Goal: Information Seeking & Learning: Learn about a topic

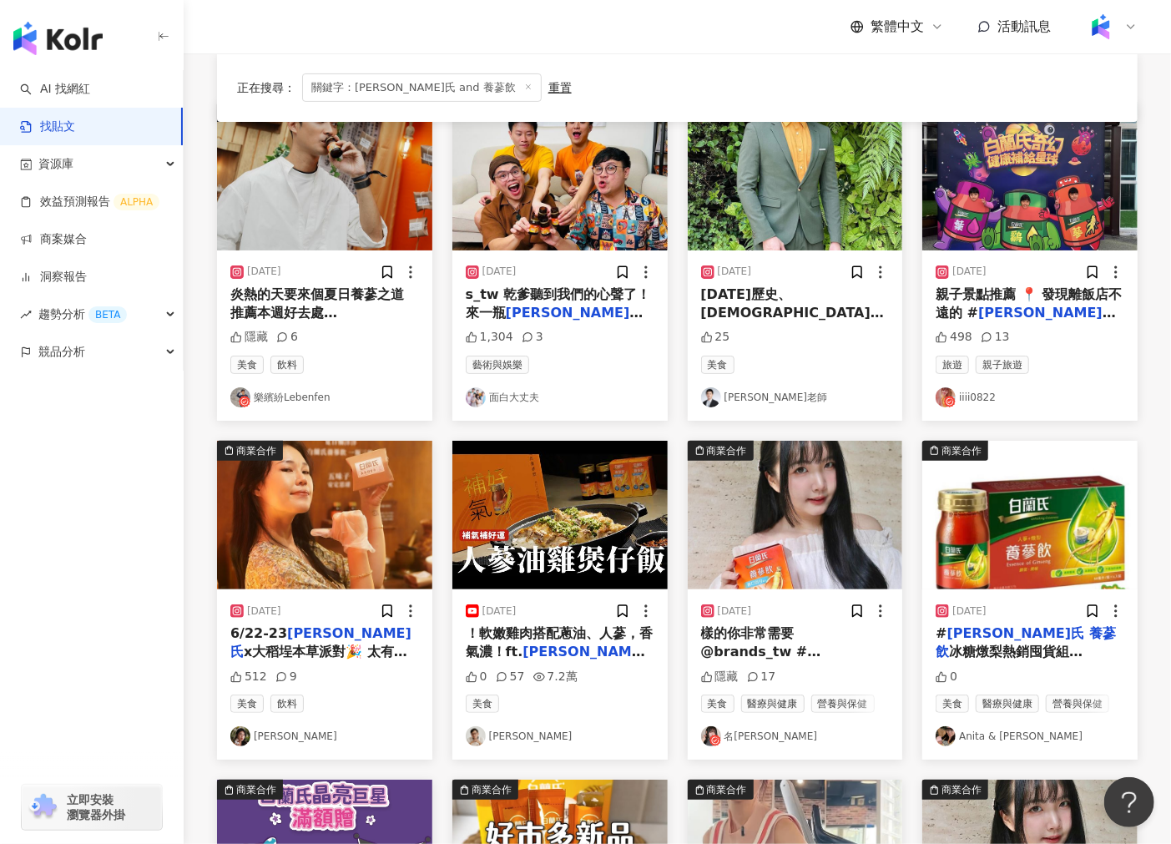
scroll to position [186, 0]
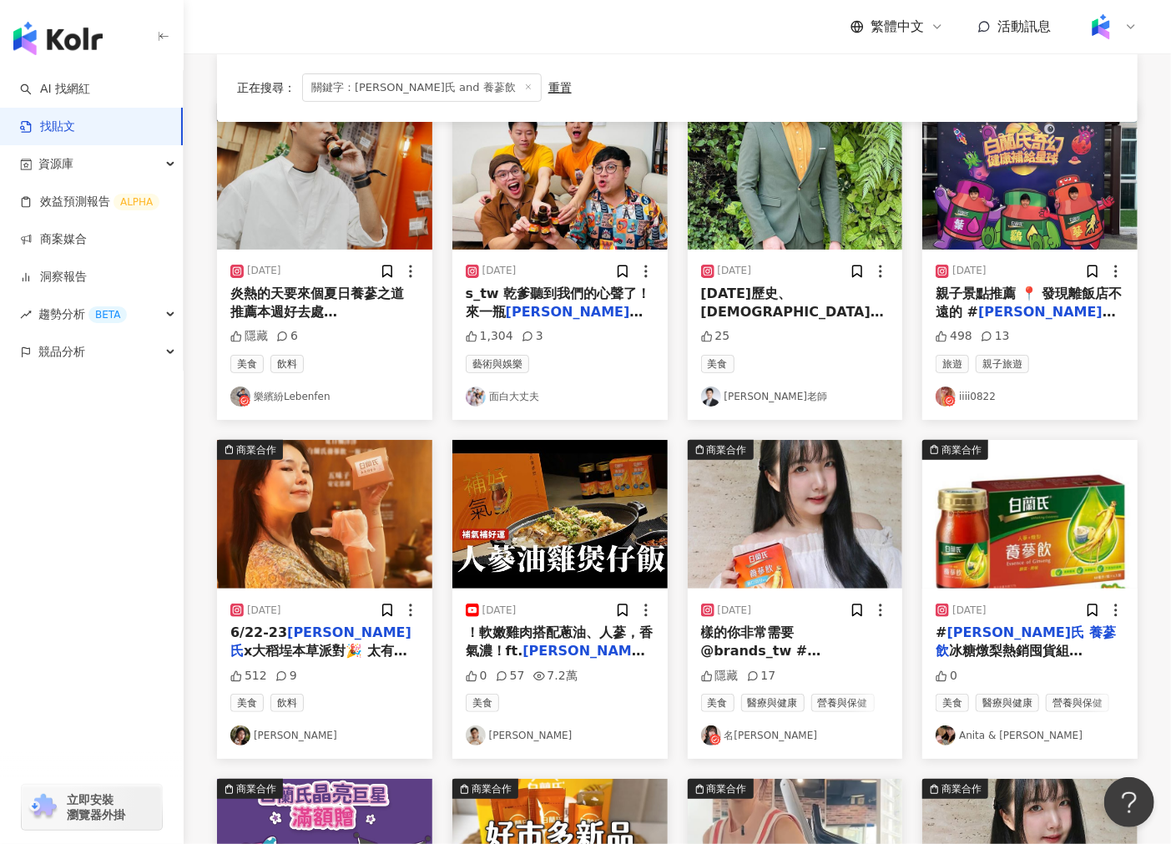
click at [393, 209] on img at bounding box center [324, 175] width 215 height 149
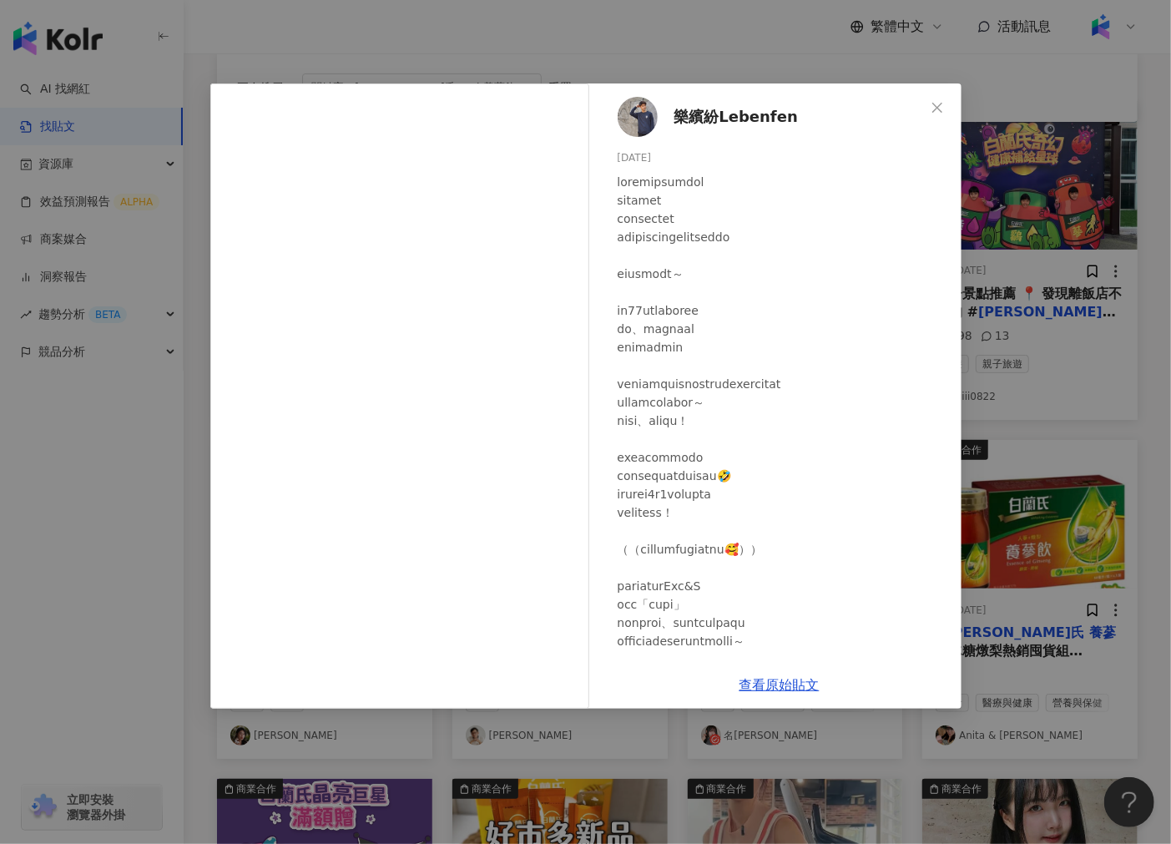
click at [1023, 384] on div "樂繽紛Lebenfen [DATE] 隱藏 6 查看原始貼文" at bounding box center [585, 422] width 1171 height 844
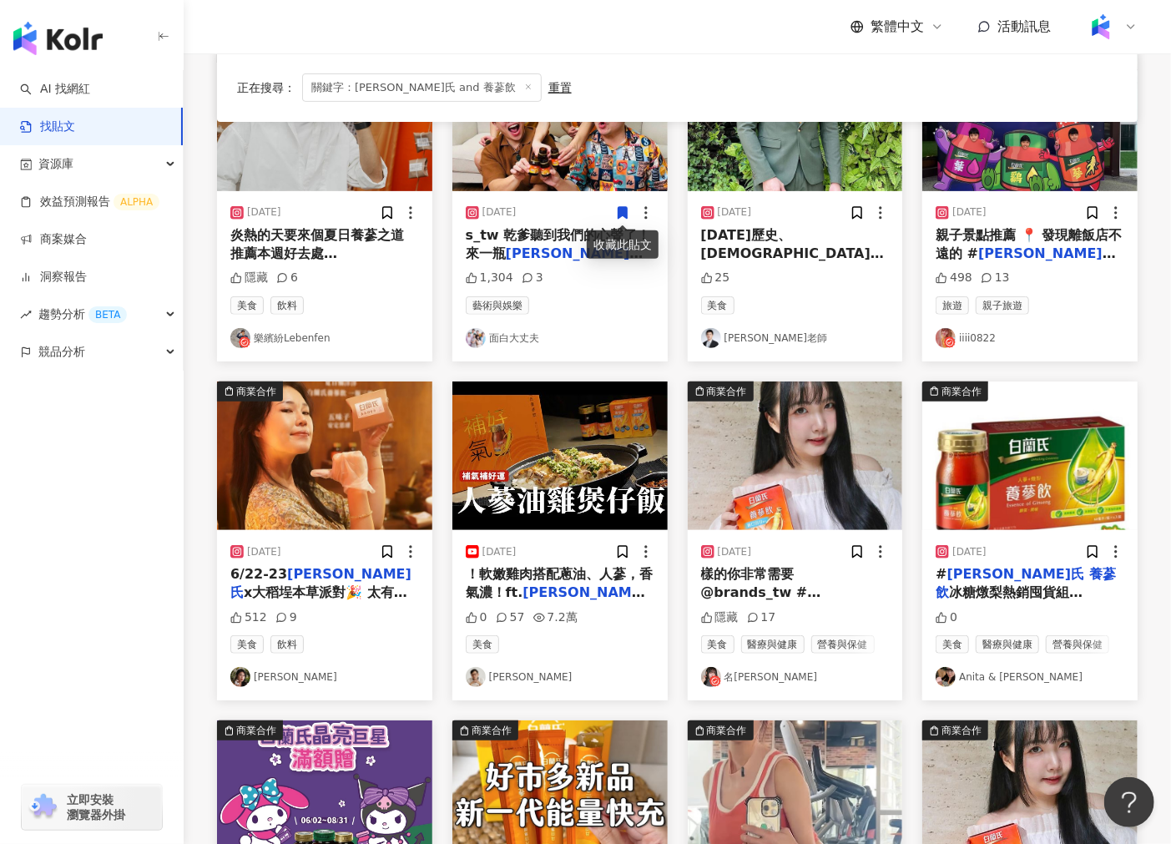
scroll to position [0, 0]
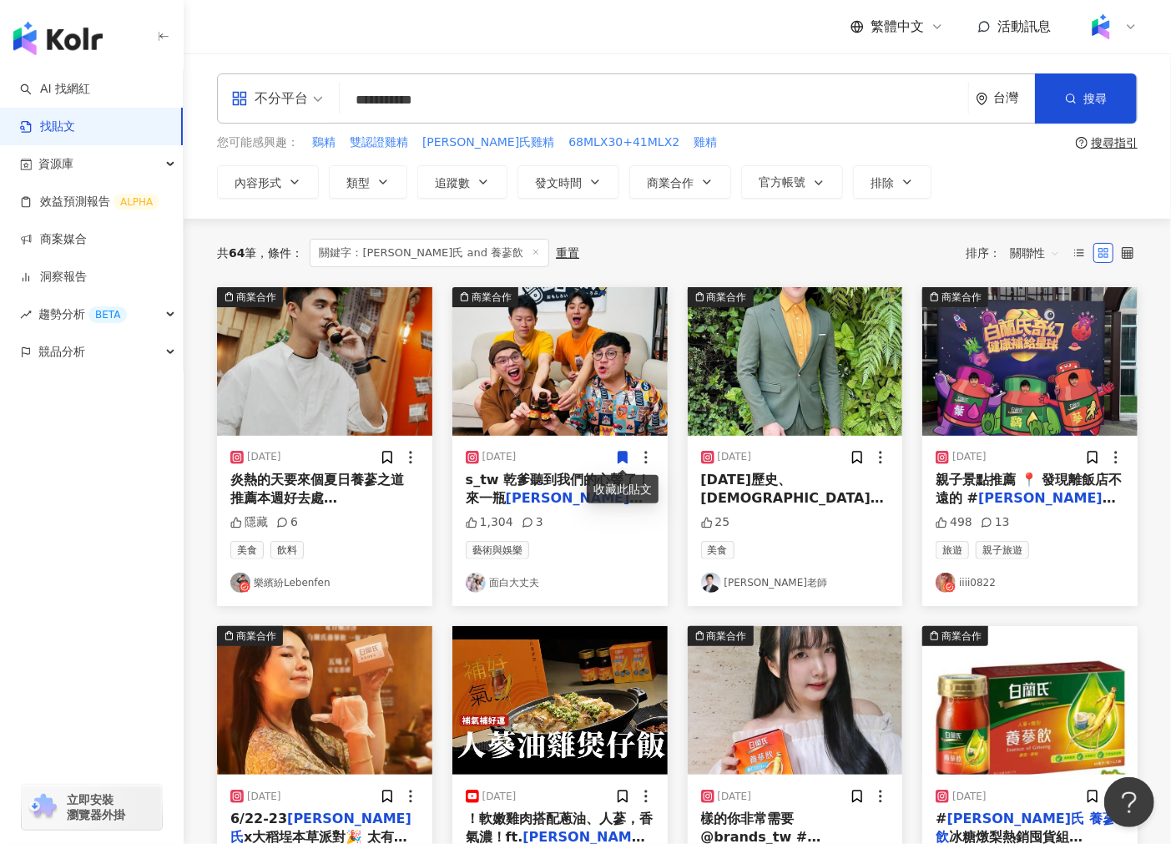
click at [535, 335] on img at bounding box center [559, 361] width 215 height 149
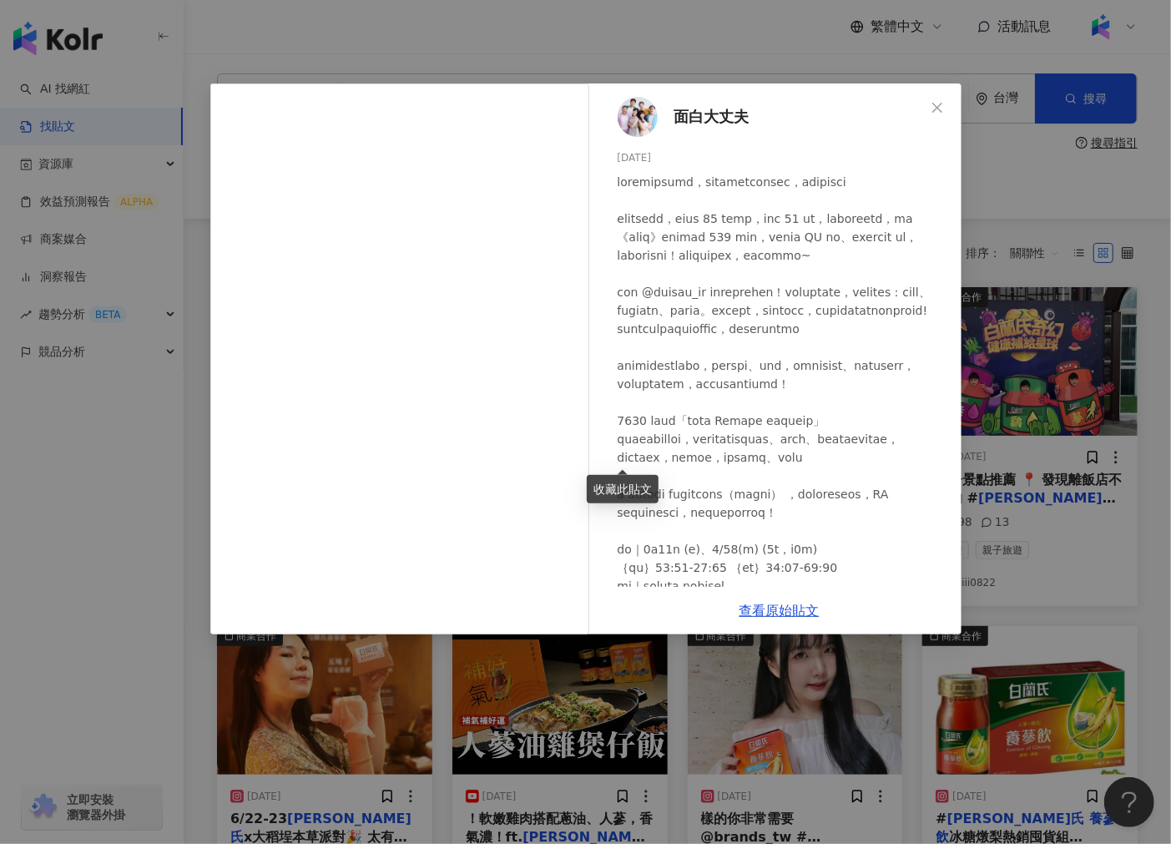
click at [1088, 511] on div "面白大丈夫 [DATE] 1,304 3 查看原始貼文" at bounding box center [585, 422] width 1171 height 844
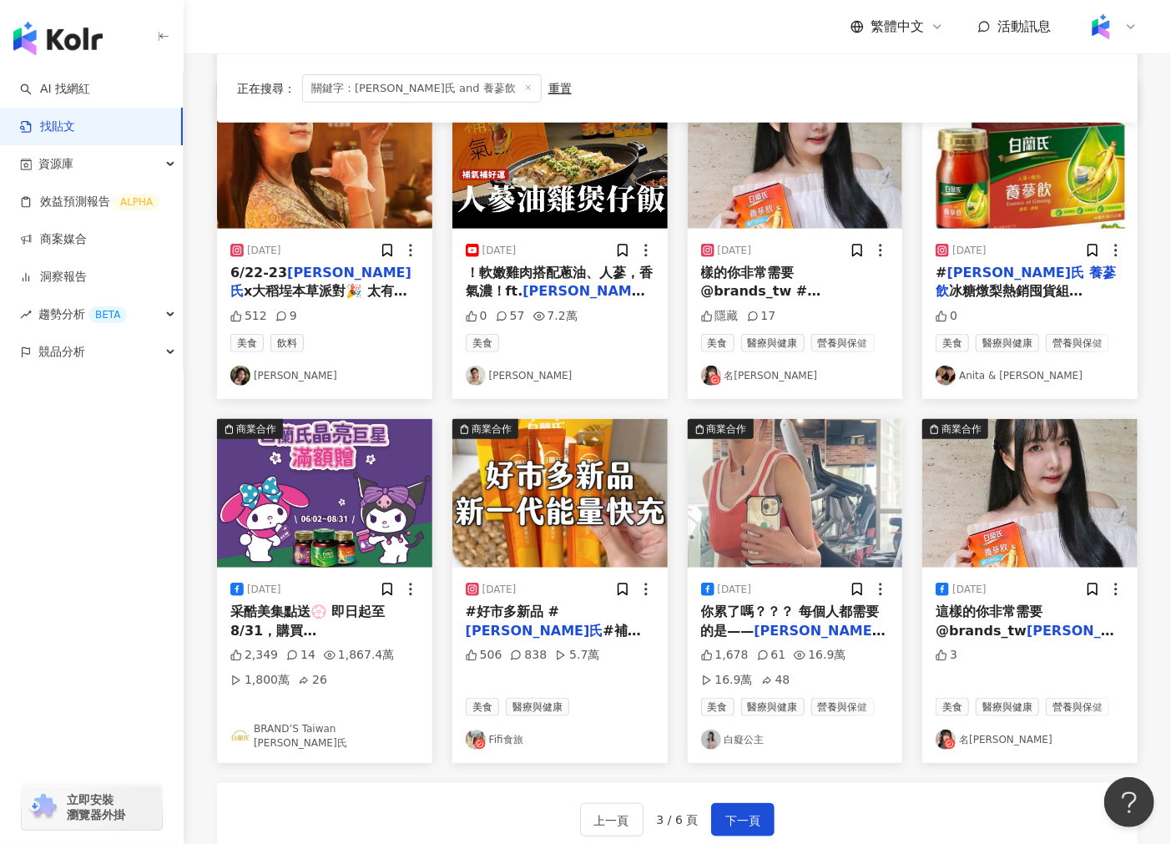
scroll to position [644, 0]
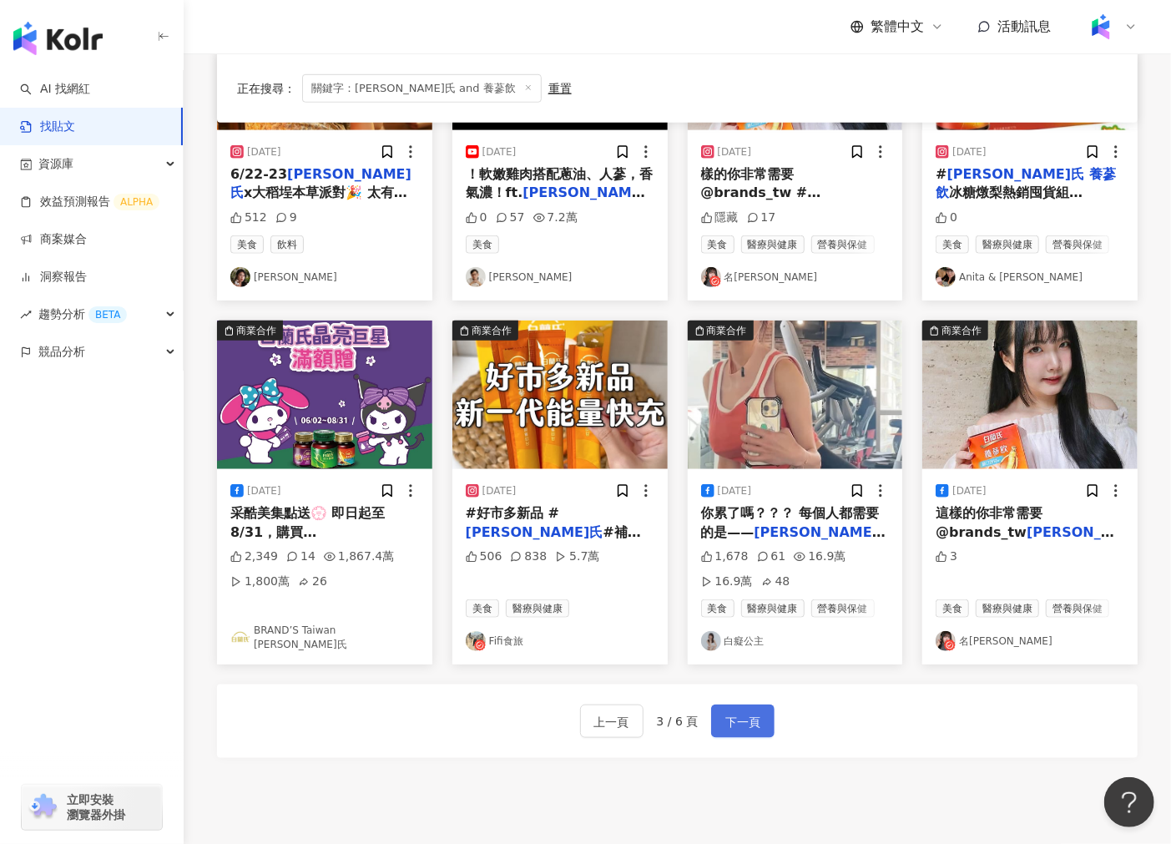
click at [747, 718] on span "下一頁" at bounding box center [742, 722] width 35 height 20
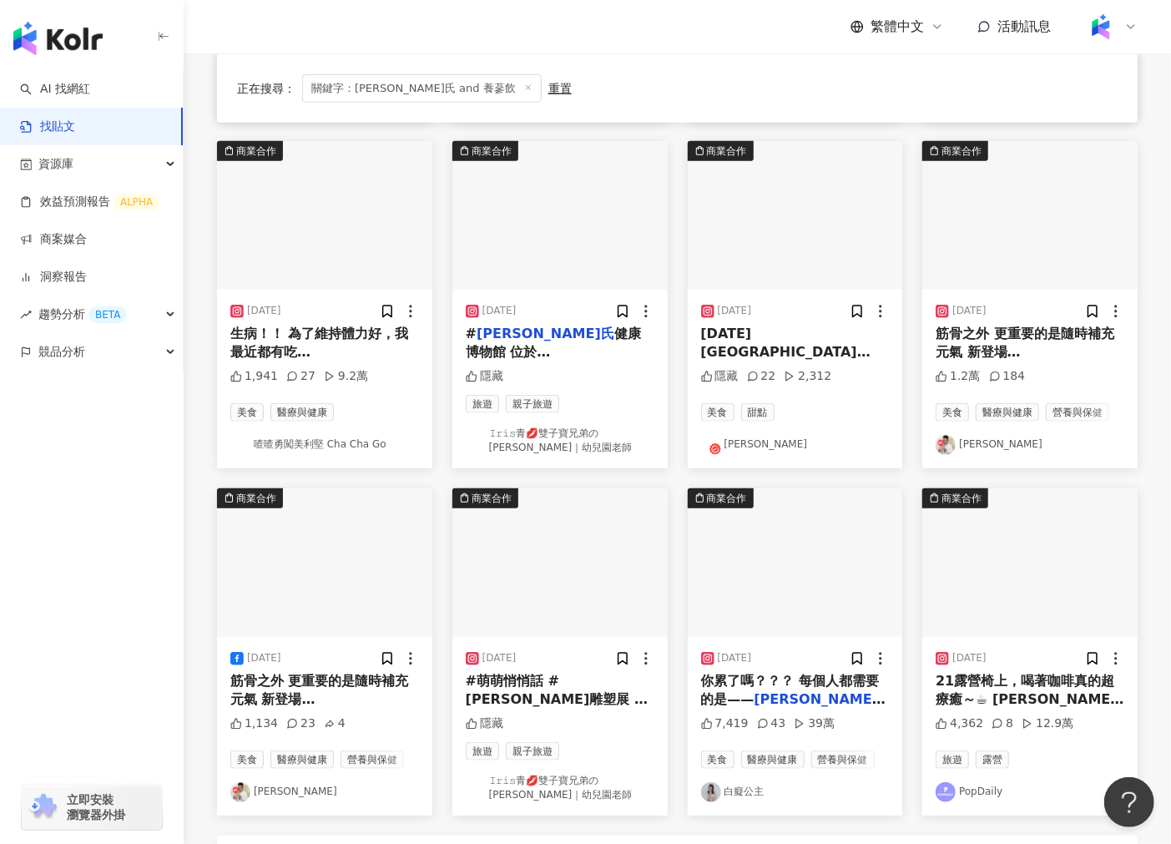
scroll to position [777, 0]
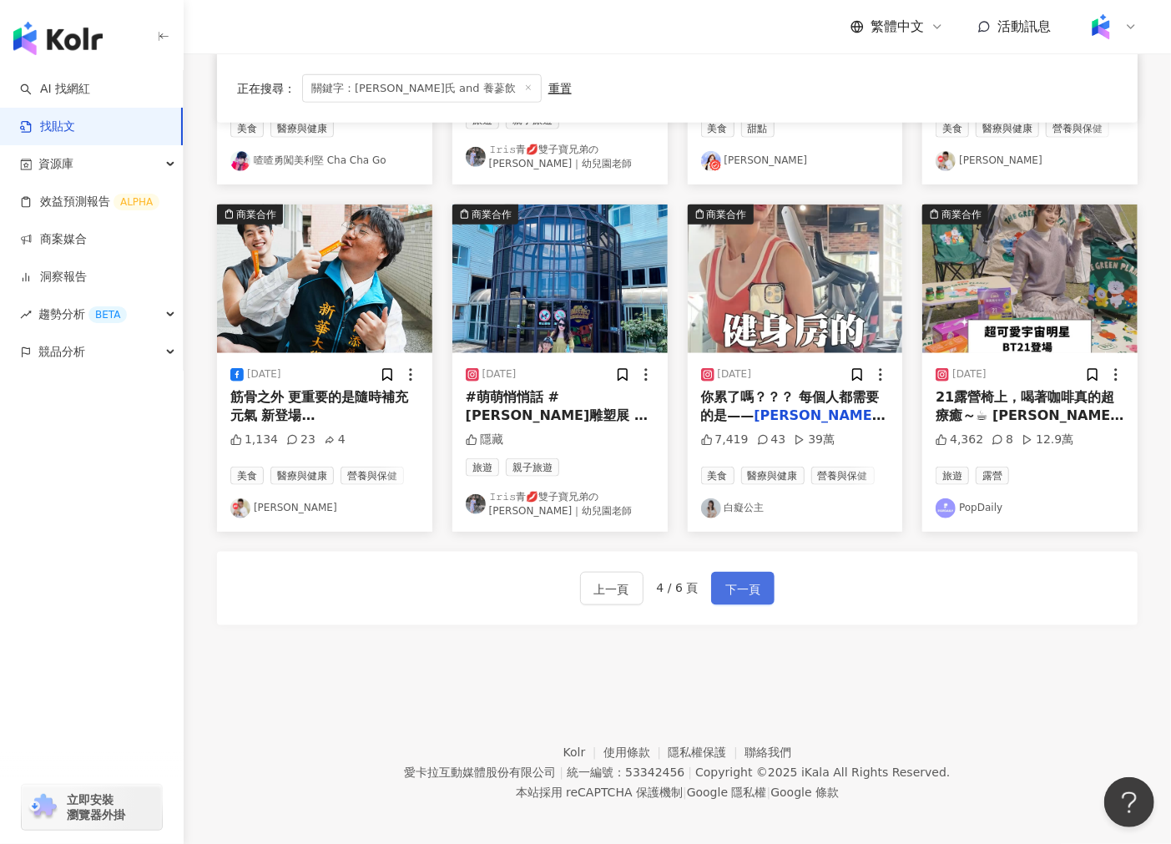
click at [734, 581] on span "下一頁" at bounding box center [742, 589] width 35 height 20
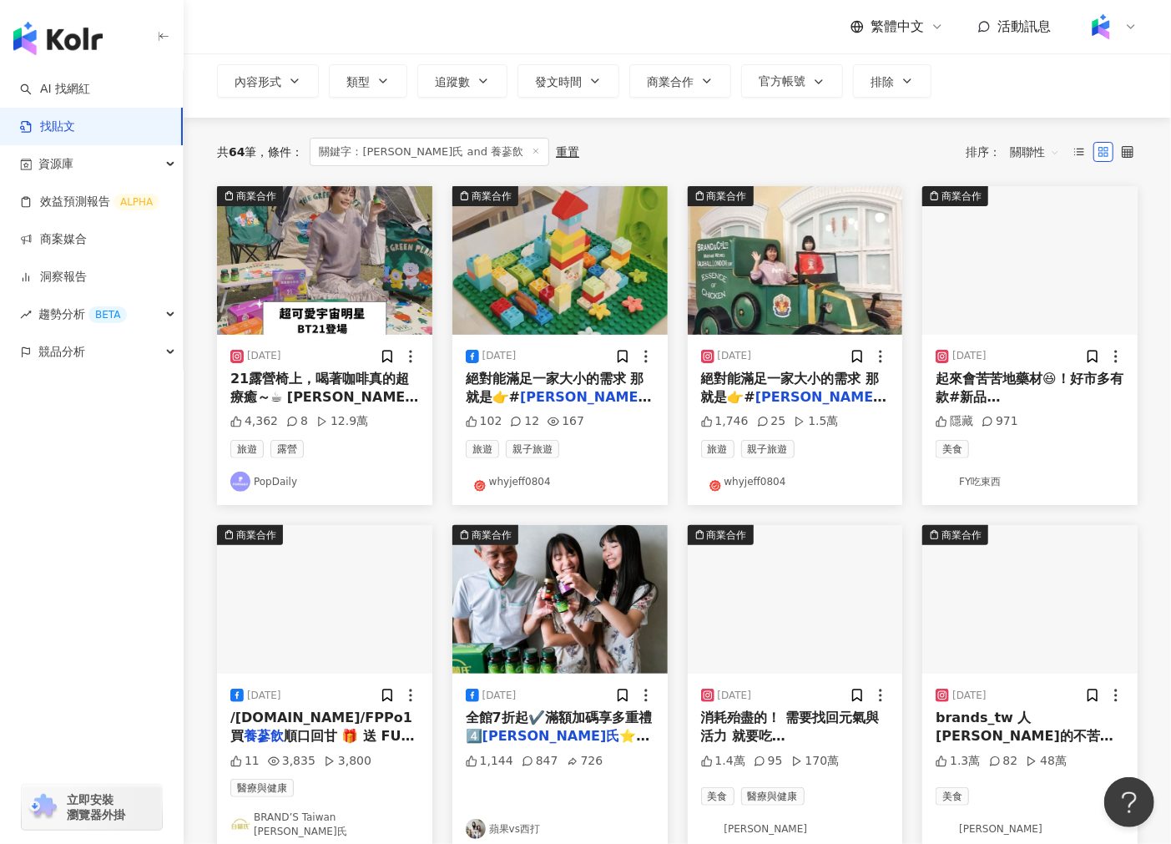
scroll to position [96, 0]
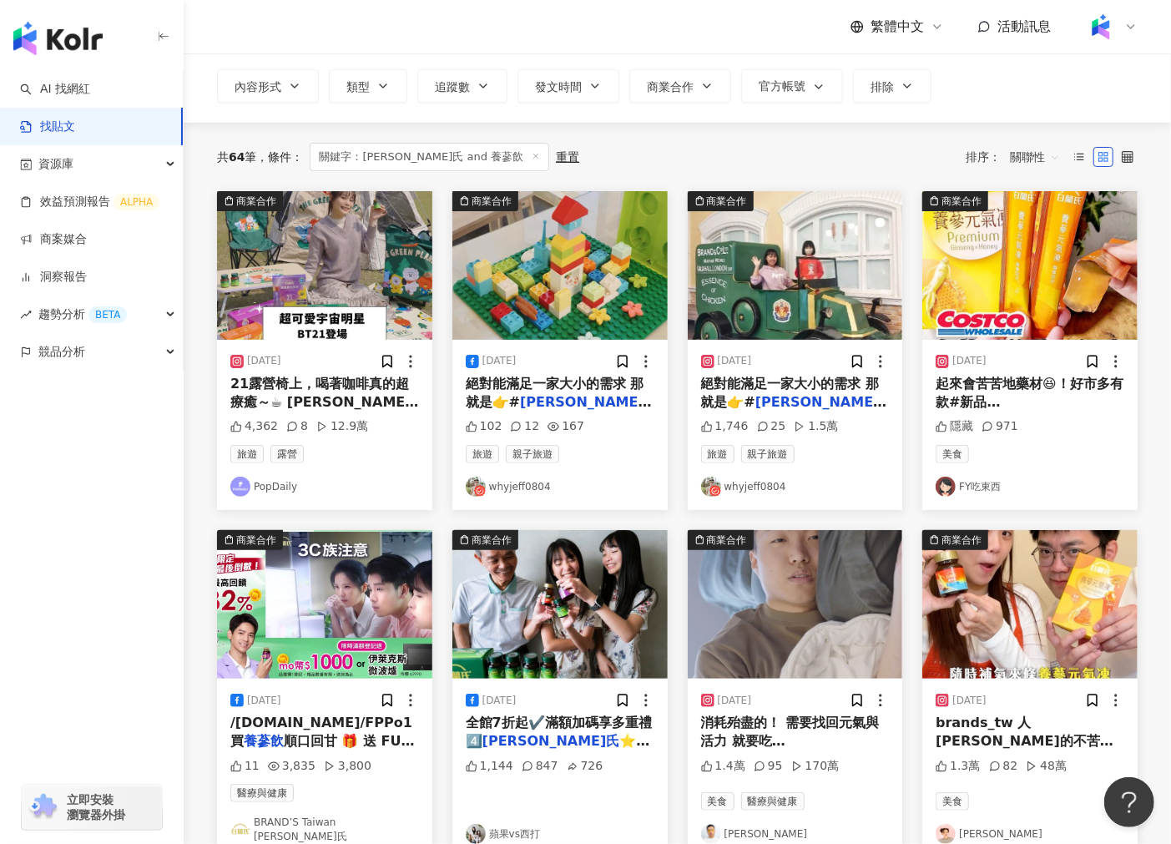
click at [738, 607] on img at bounding box center [794, 604] width 215 height 149
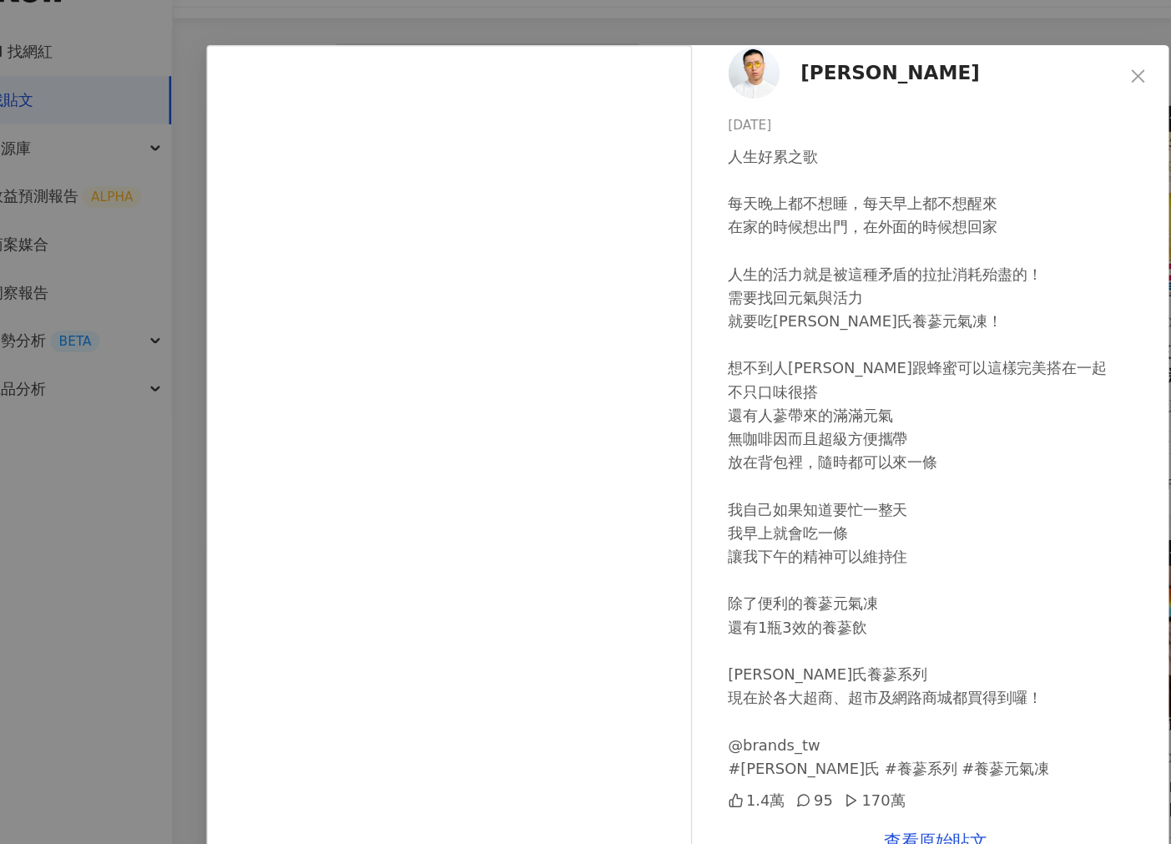
scroll to position [156, 0]
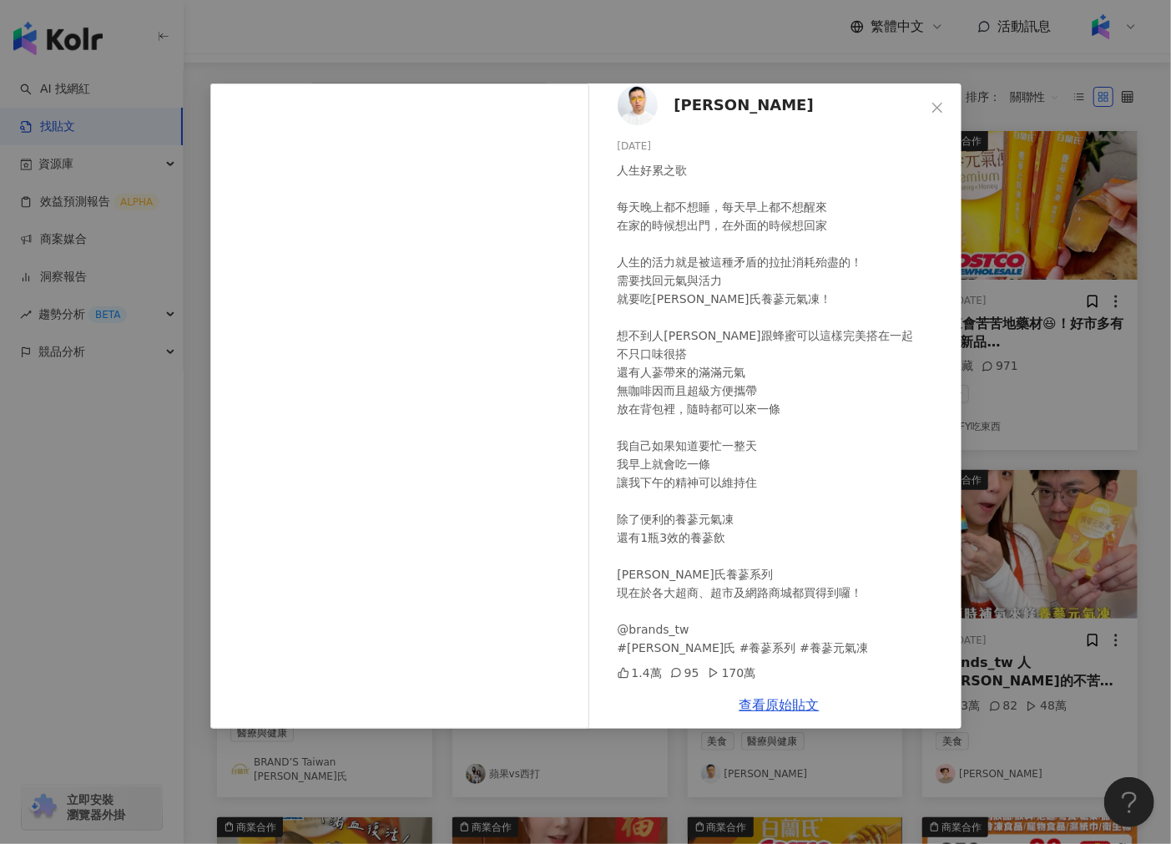
click at [1032, 437] on div "[PERSON_NAME][DATE] 人生好累之歌 每天晚上都不想睡，每天早上都不想醒來 在家的時候想出門，在外面的時候想回家 人生的活力就是被這種矛盾的拉…" at bounding box center [585, 422] width 1171 height 844
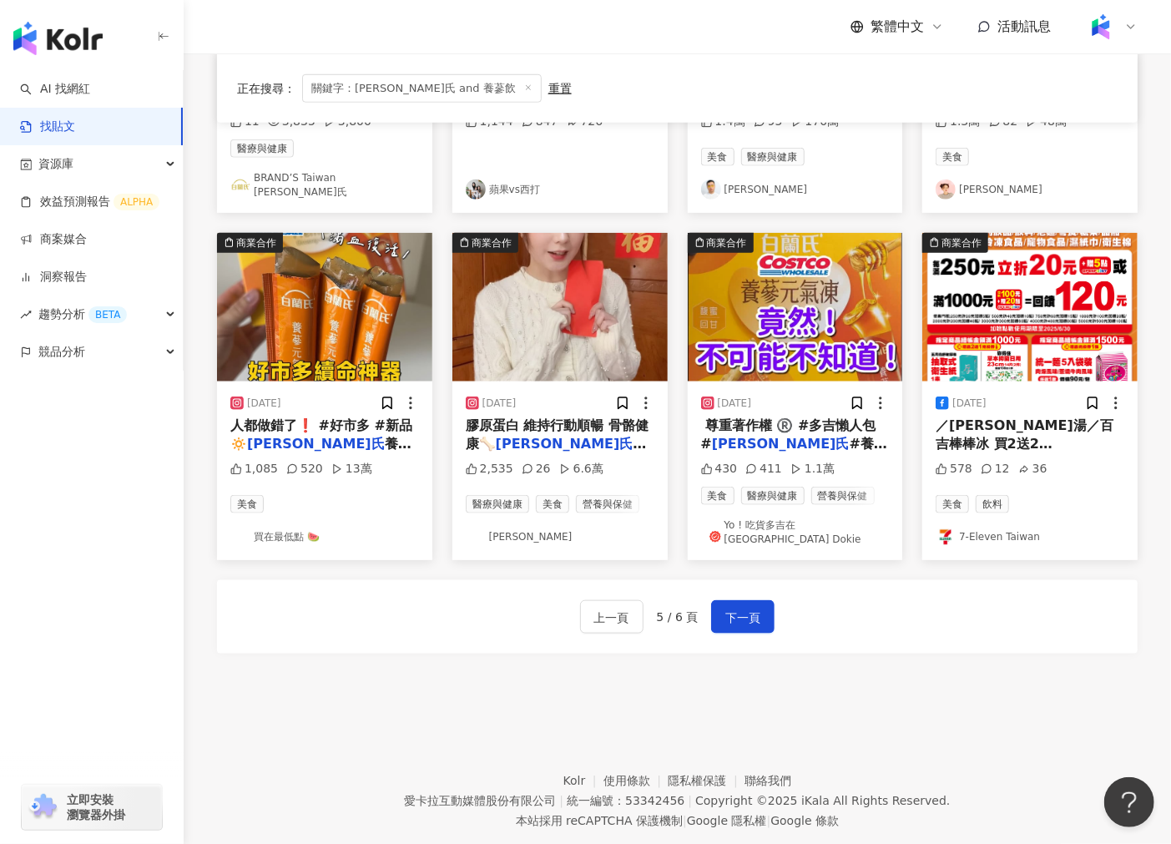
scroll to position [761, 0]
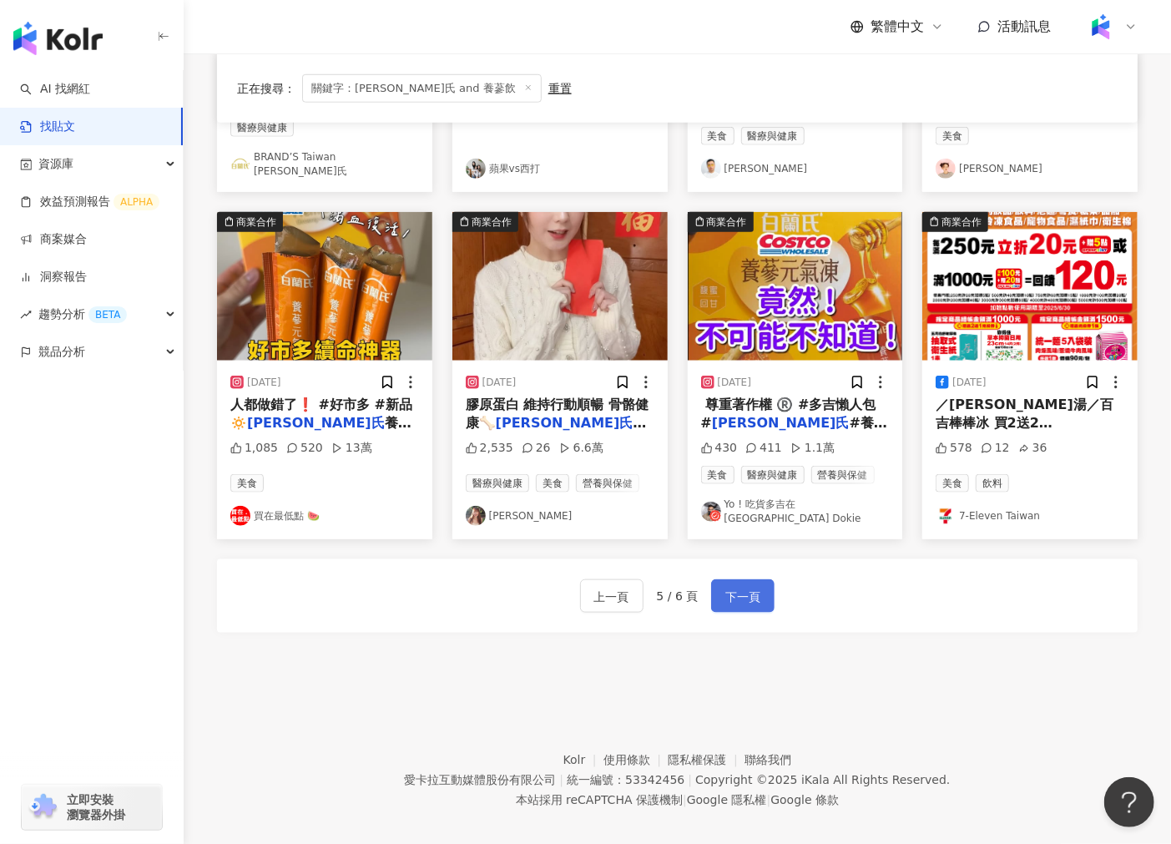
click at [741, 579] on button "下一頁" at bounding box center [742, 595] width 63 height 33
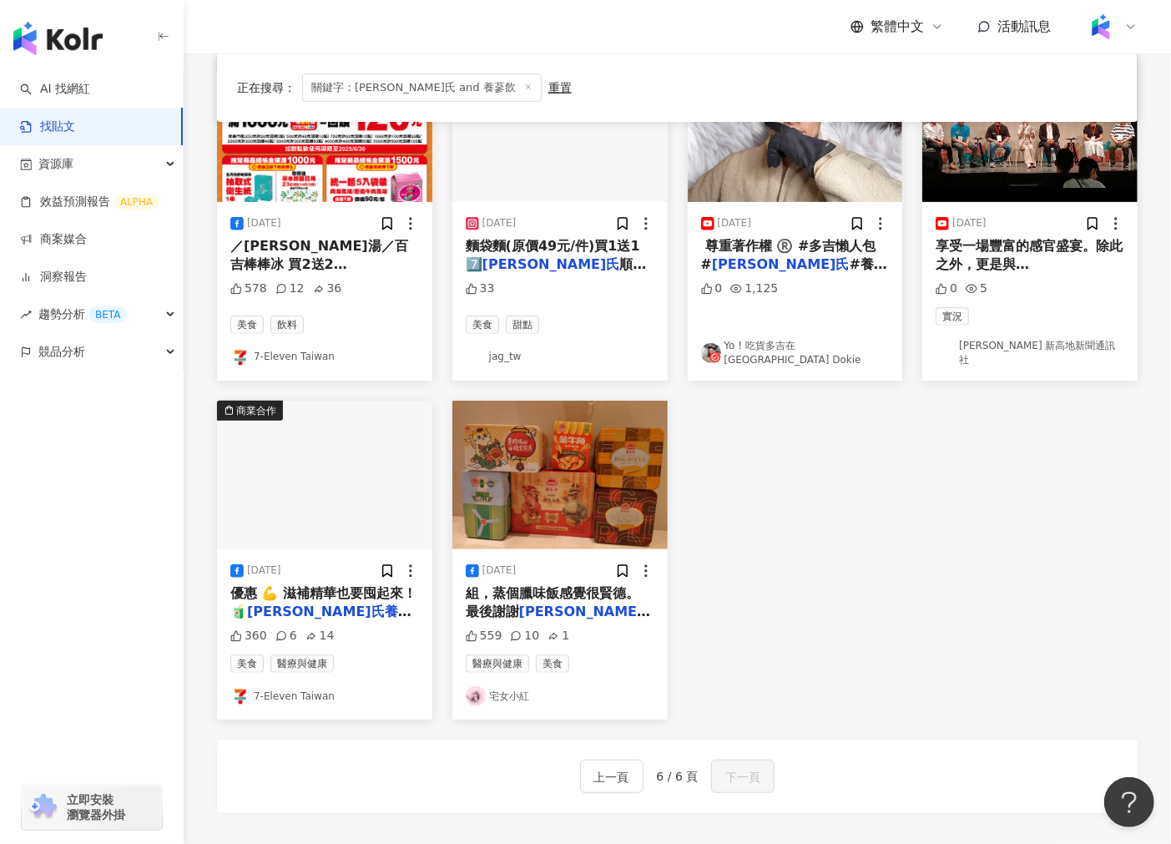
scroll to position [234, 0]
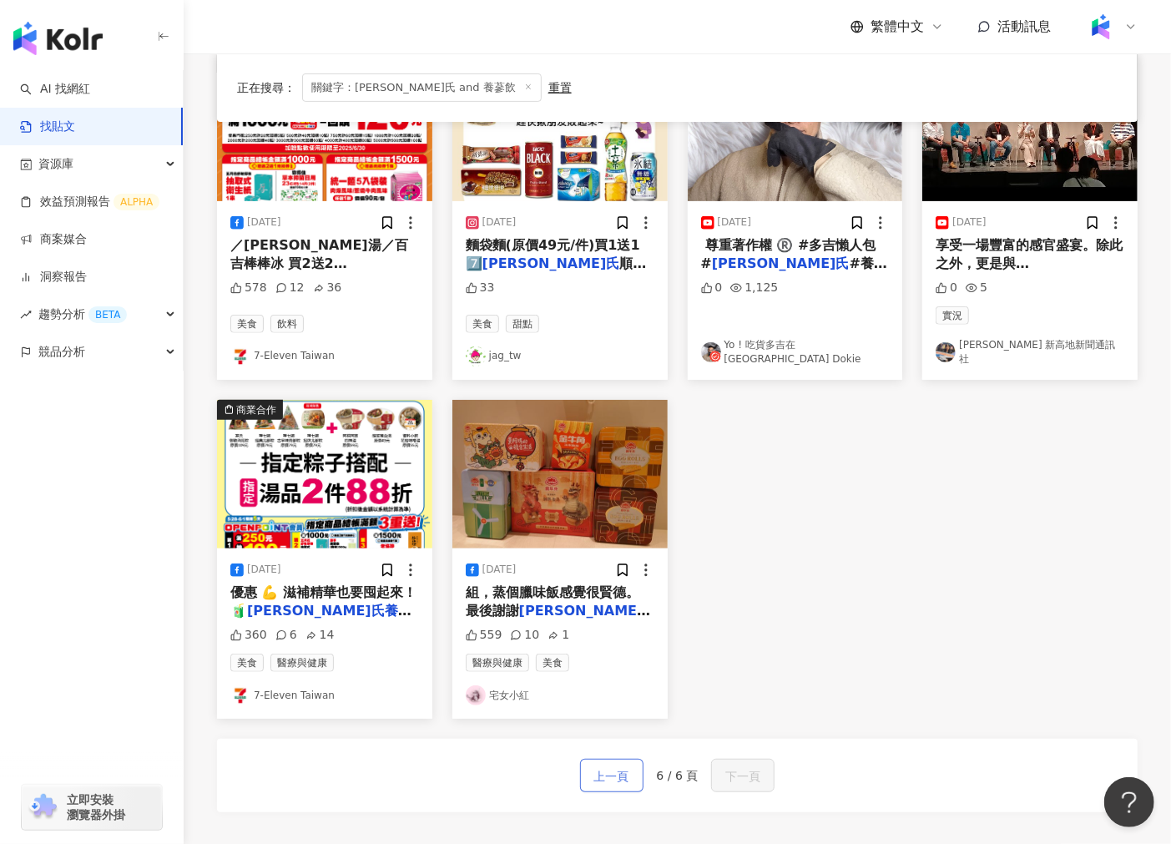
click at [621, 766] on span "上一頁" at bounding box center [611, 776] width 35 height 20
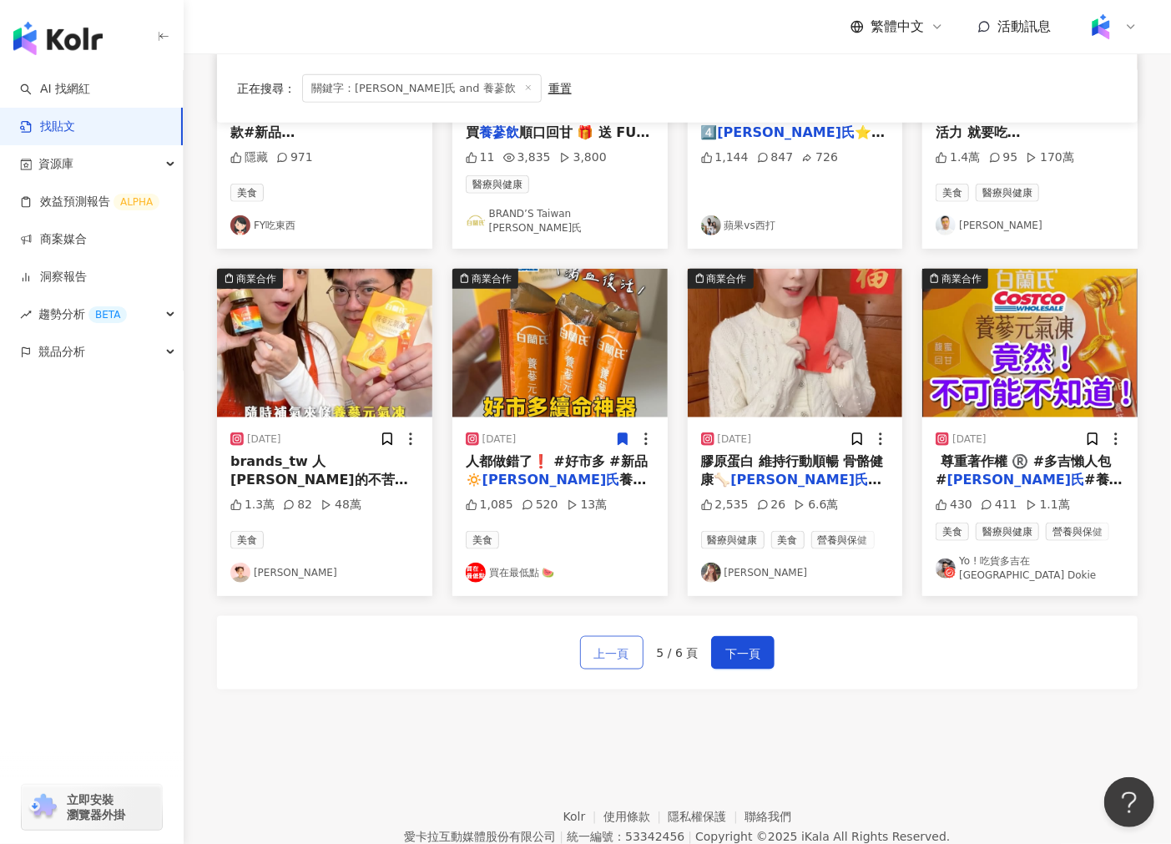
scroll to position [761, 0]
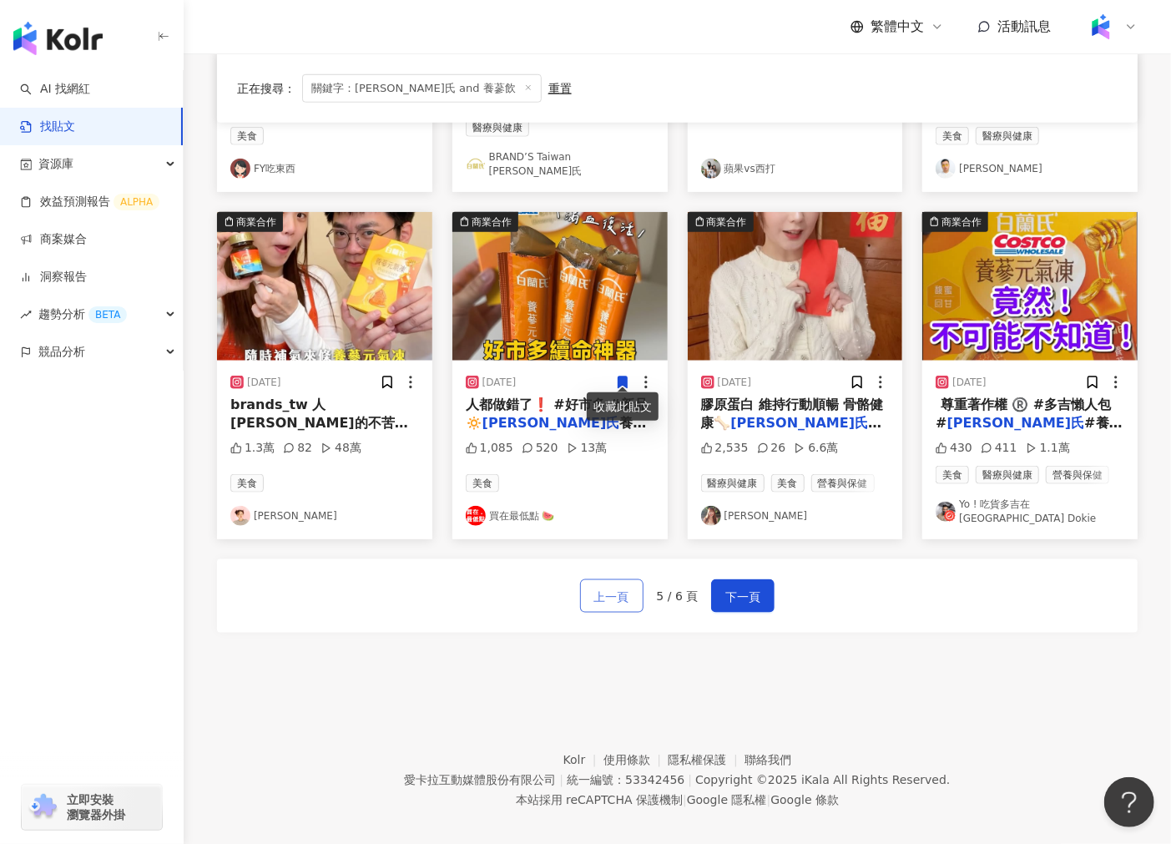
click at [621, 593] on button "上一頁" at bounding box center [611, 595] width 63 height 33
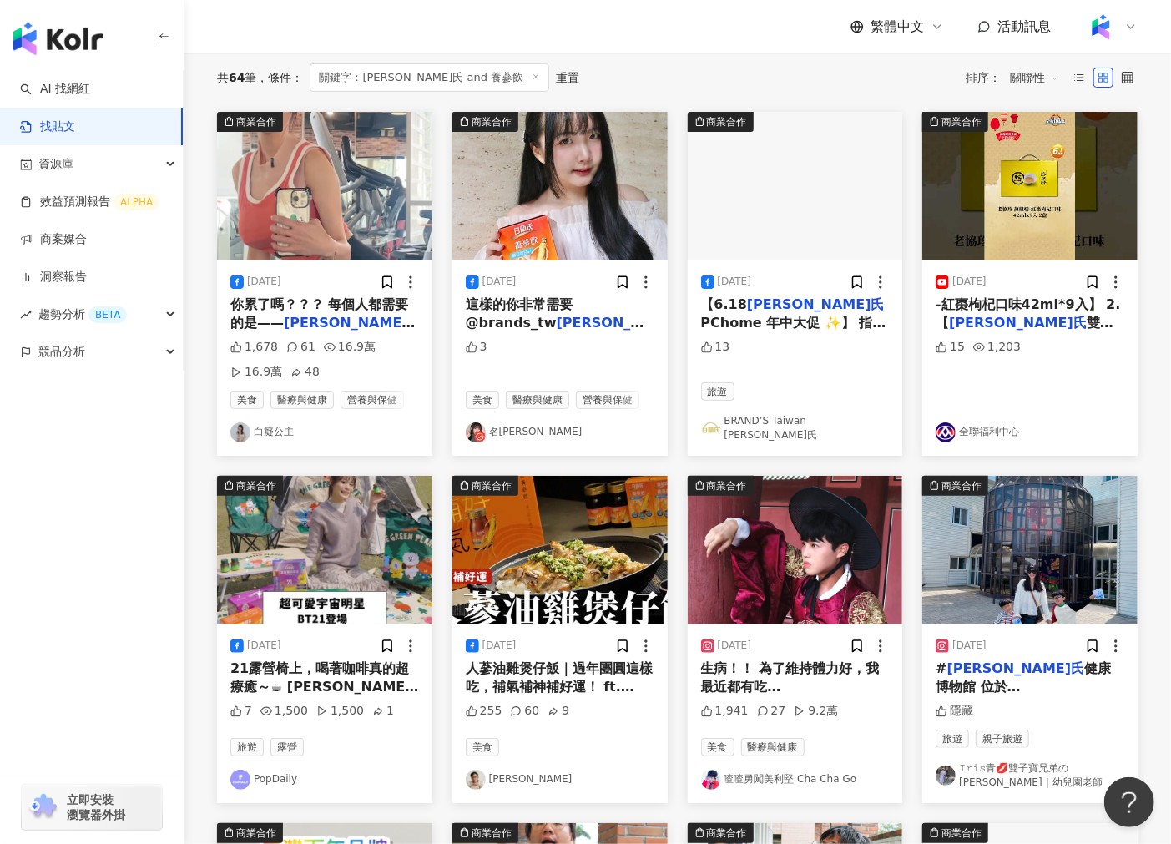
scroll to position [0, 0]
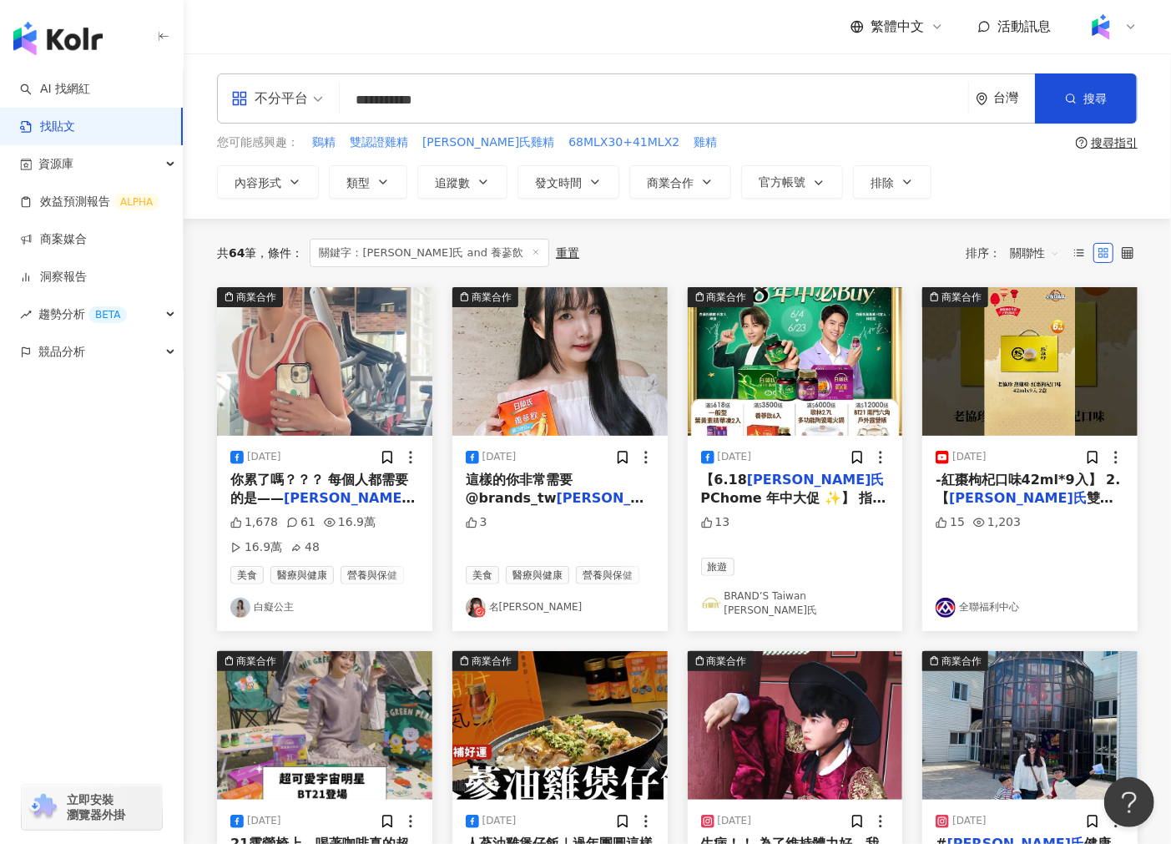
click at [553, 346] on img at bounding box center [559, 361] width 215 height 149
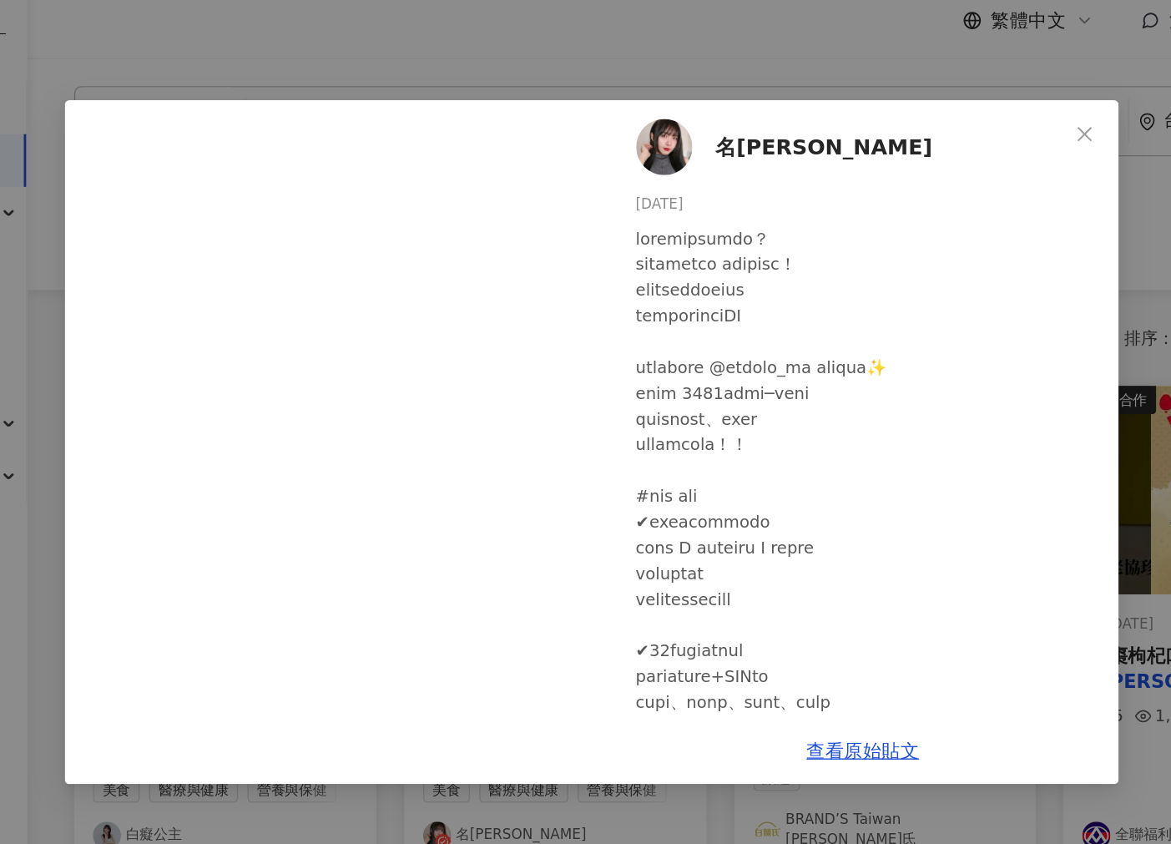
click at [530, 52] on div "名[PERSON_NAME] [DATE] 3 查看原始貼文" at bounding box center [585, 422] width 1171 height 844
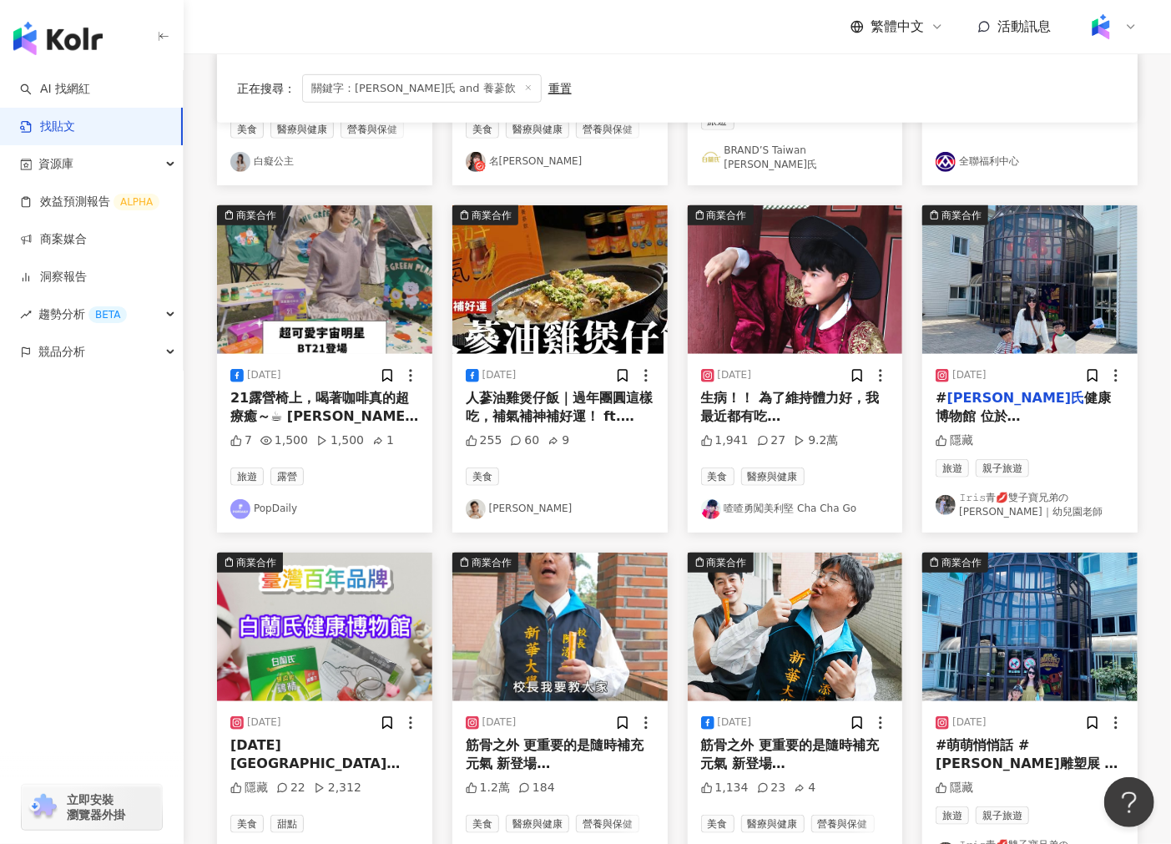
scroll to position [454, 0]
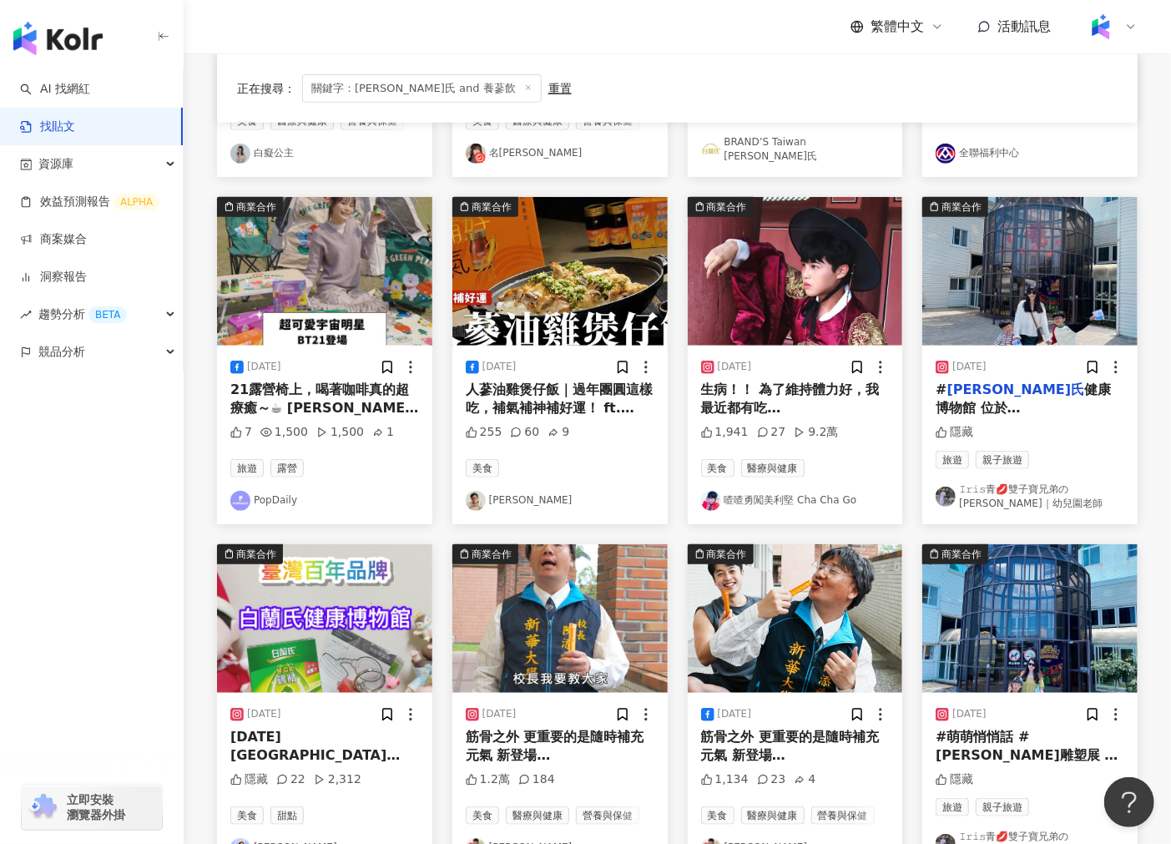
click at [551, 264] on img at bounding box center [559, 271] width 215 height 149
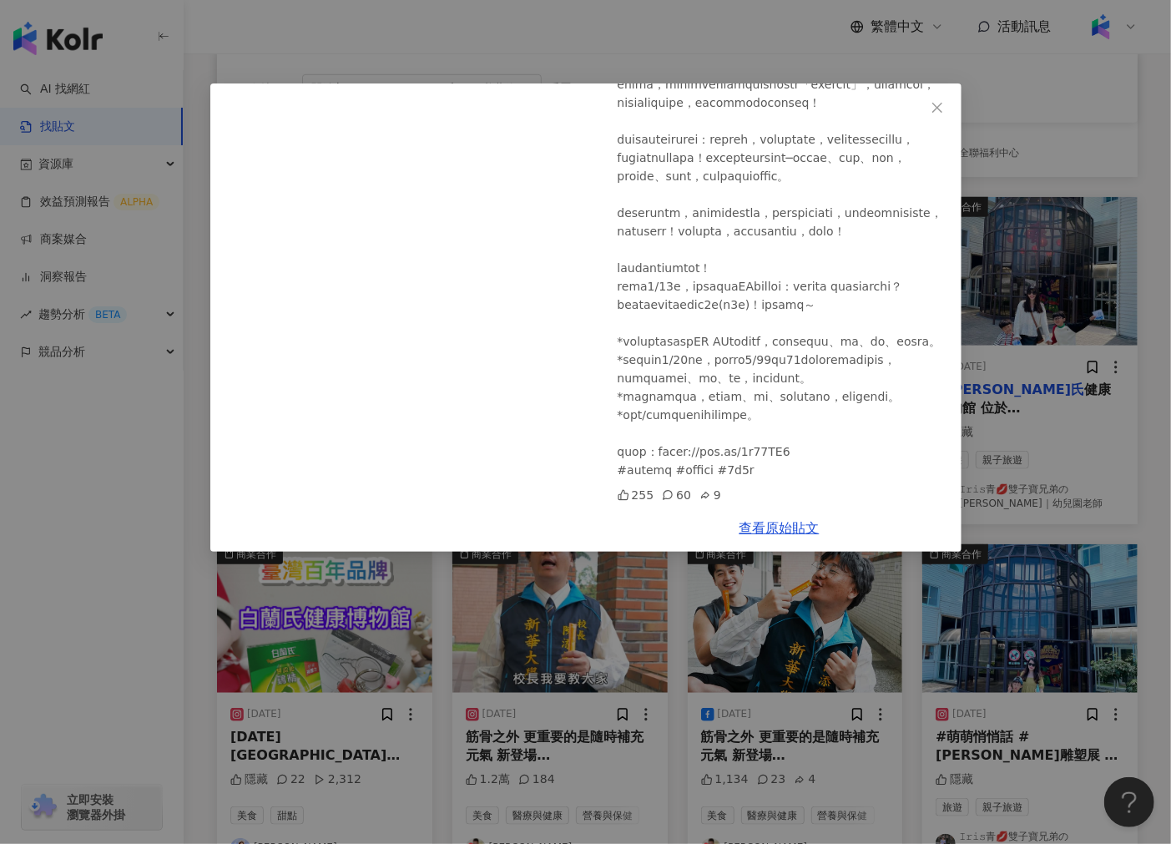
scroll to position [0, 0]
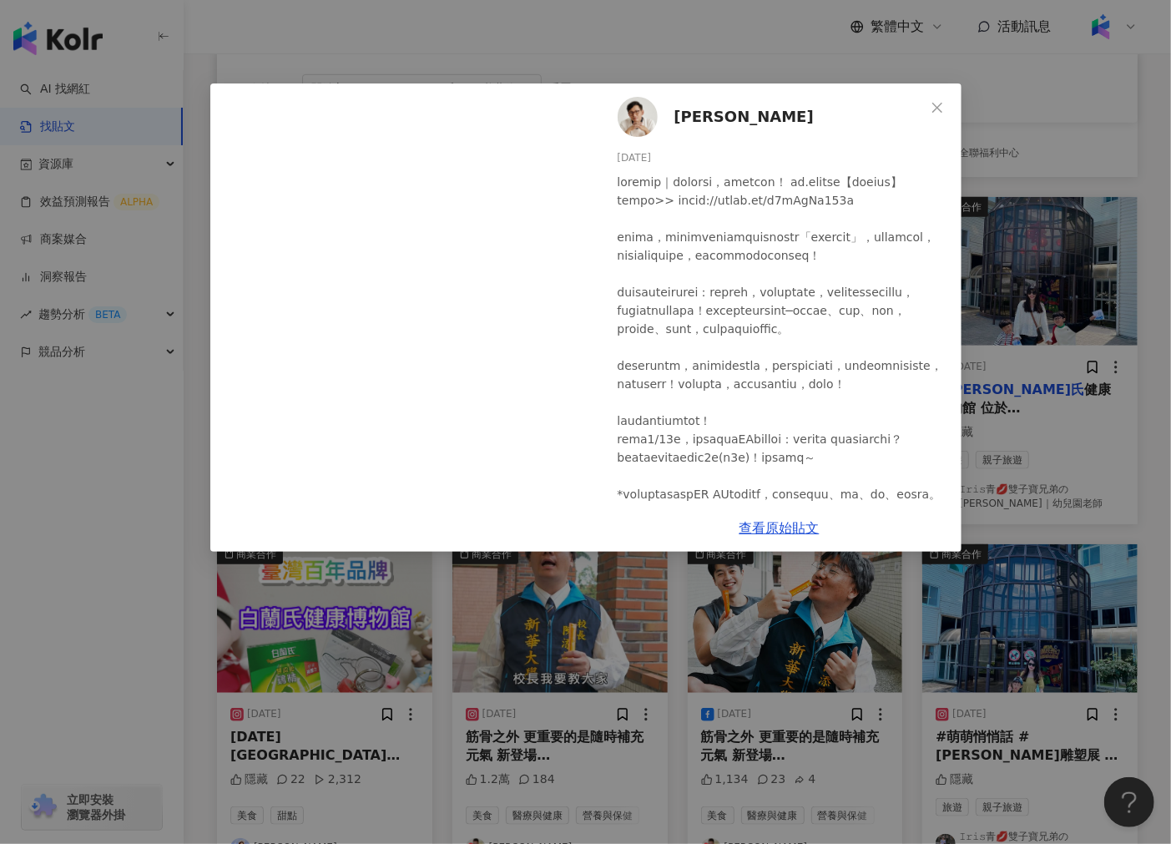
click at [749, 661] on div "[PERSON_NAME] [DATE] 255 60 9 查看原始貼文" at bounding box center [585, 422] width 1171 height 844
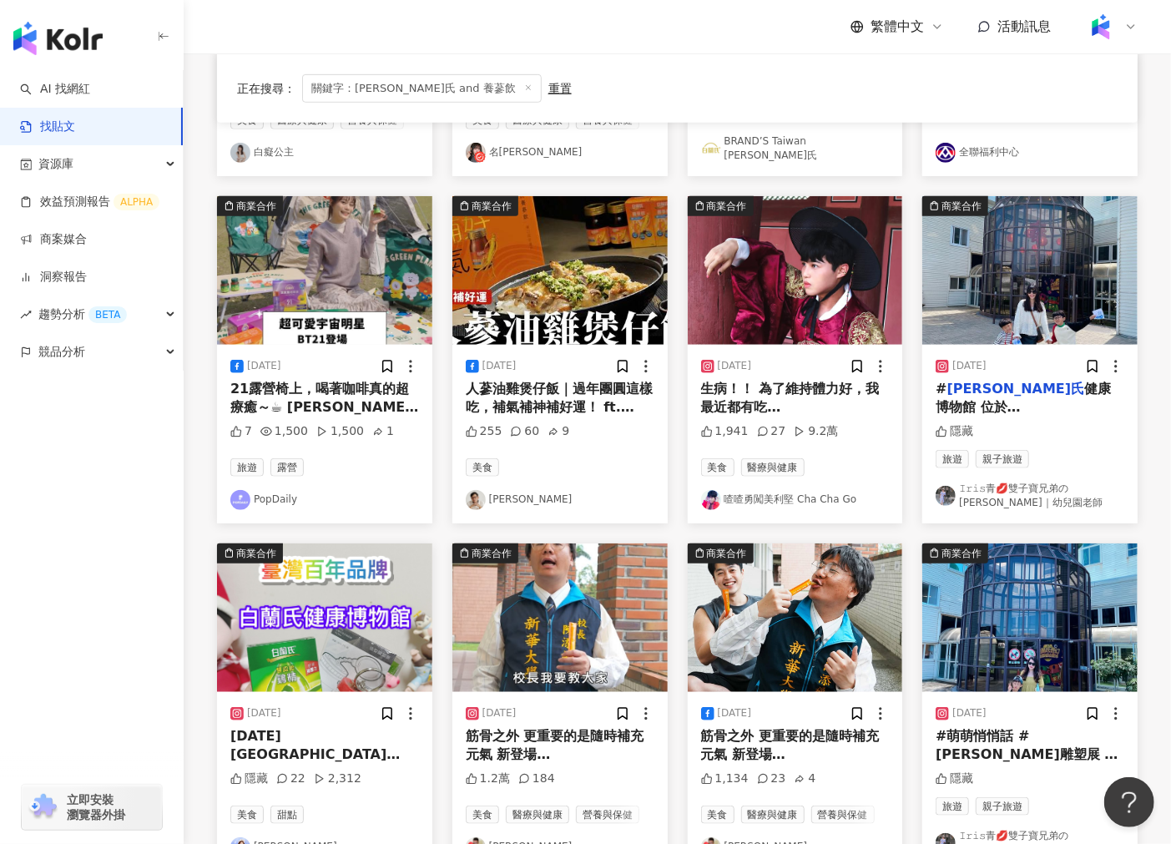
scroll to position [802, 0]
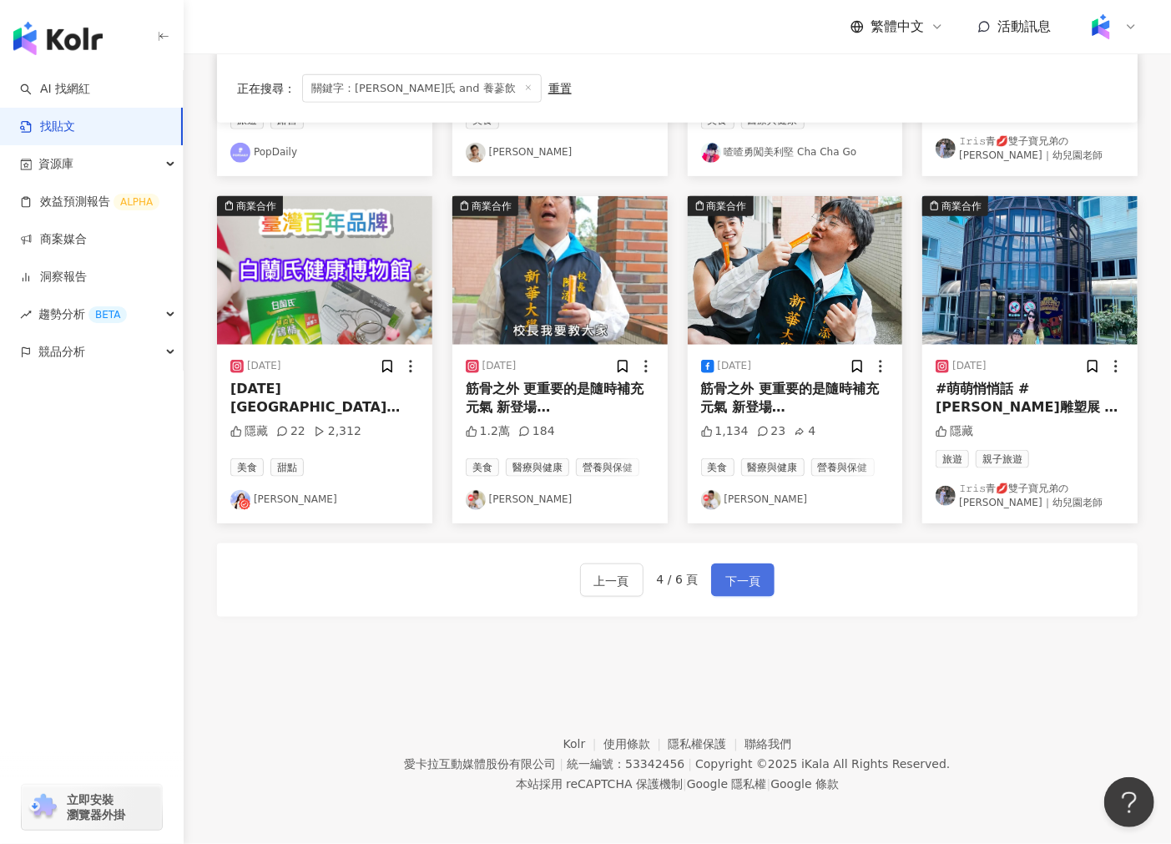
click at [753, 591] on button "下一頁" at bounding box center [742, 579] width 63 height 33
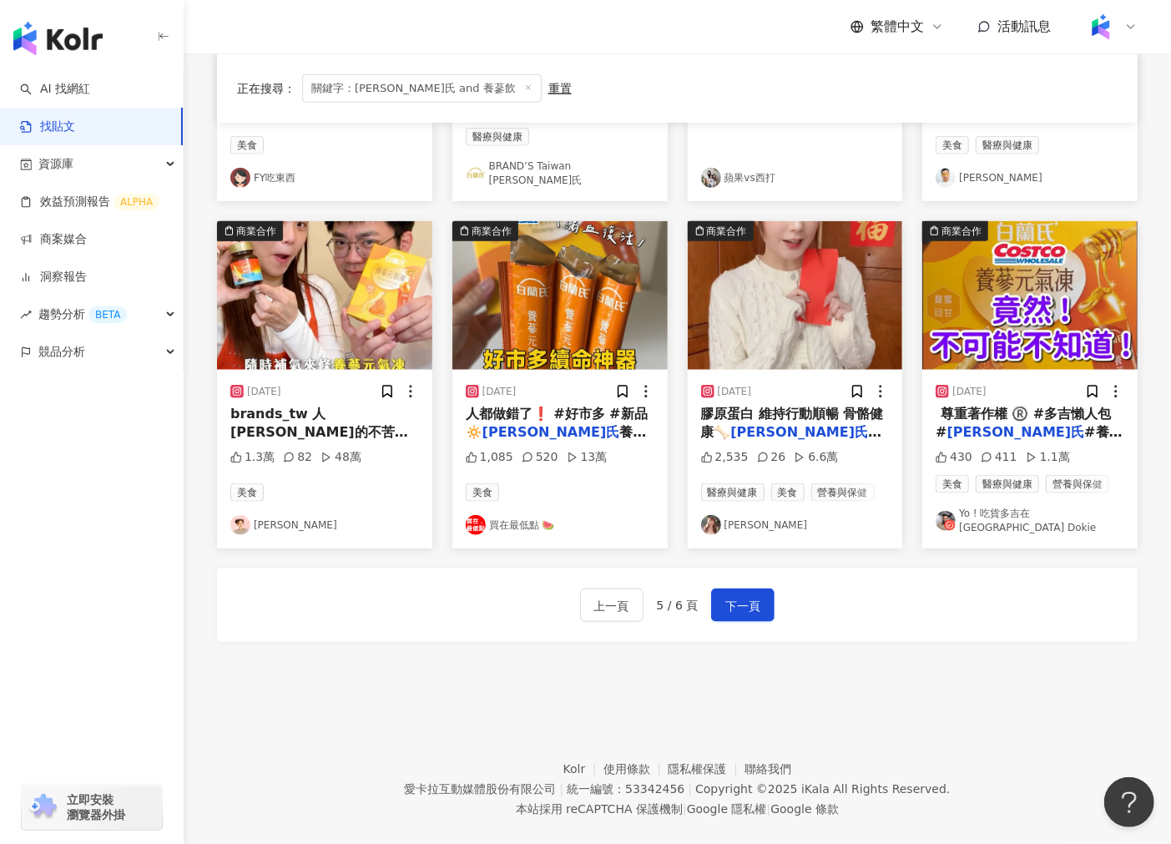
scroll to position [761, 0]
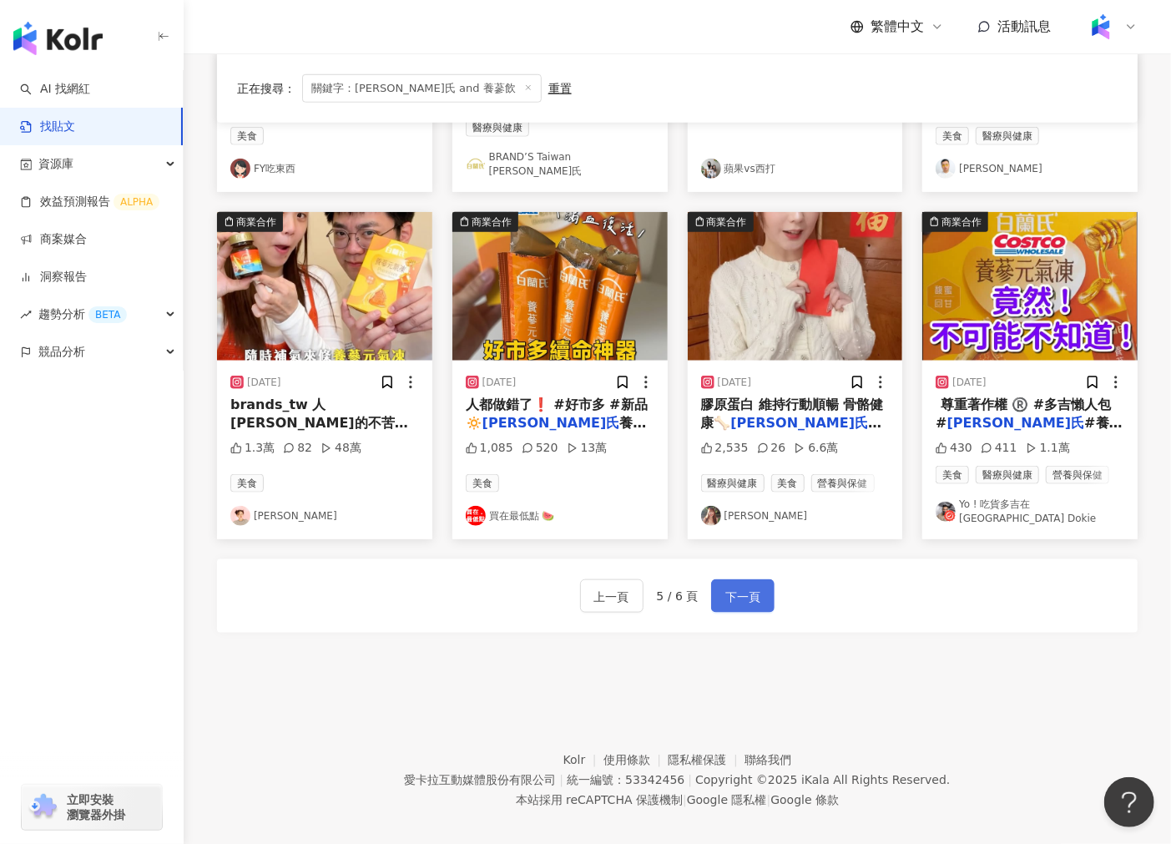
click at [722, 580] on button "下一頁" at bounding box center [742, 595] width 63 height 33
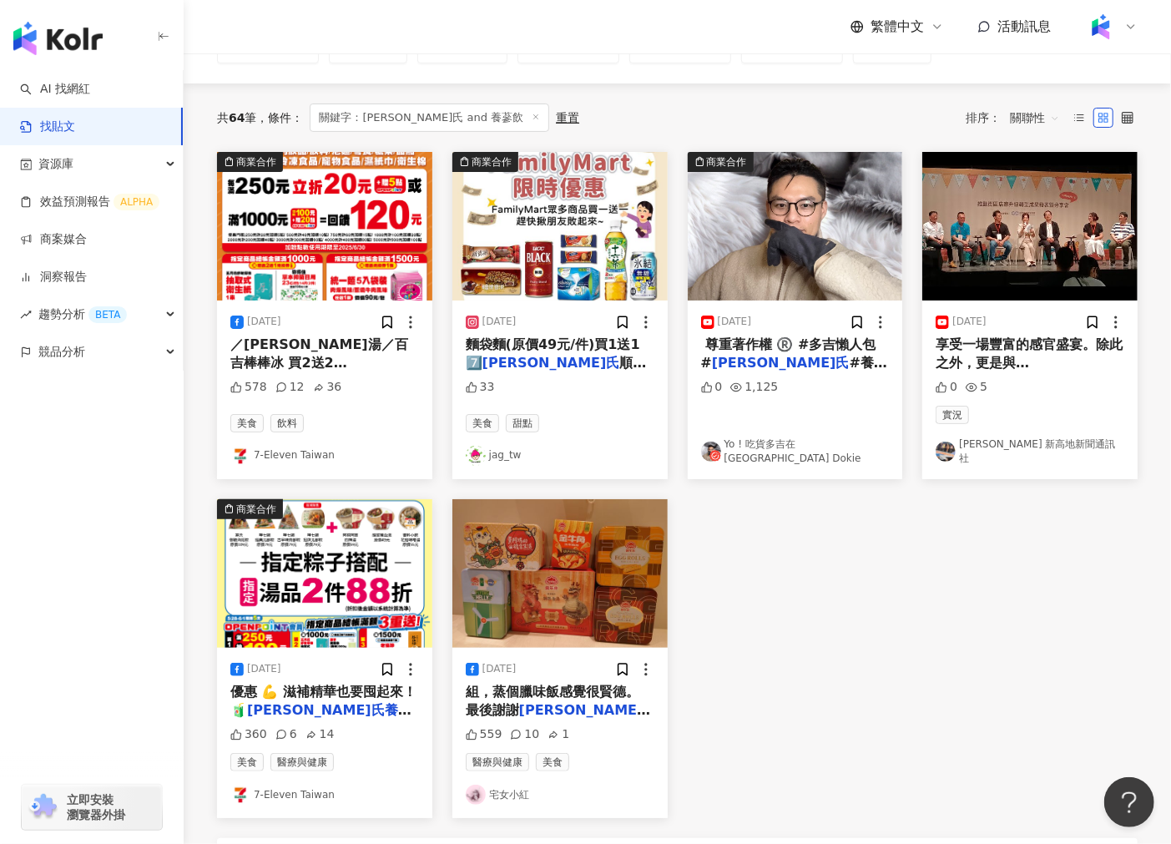
scroll to position [134, 0]
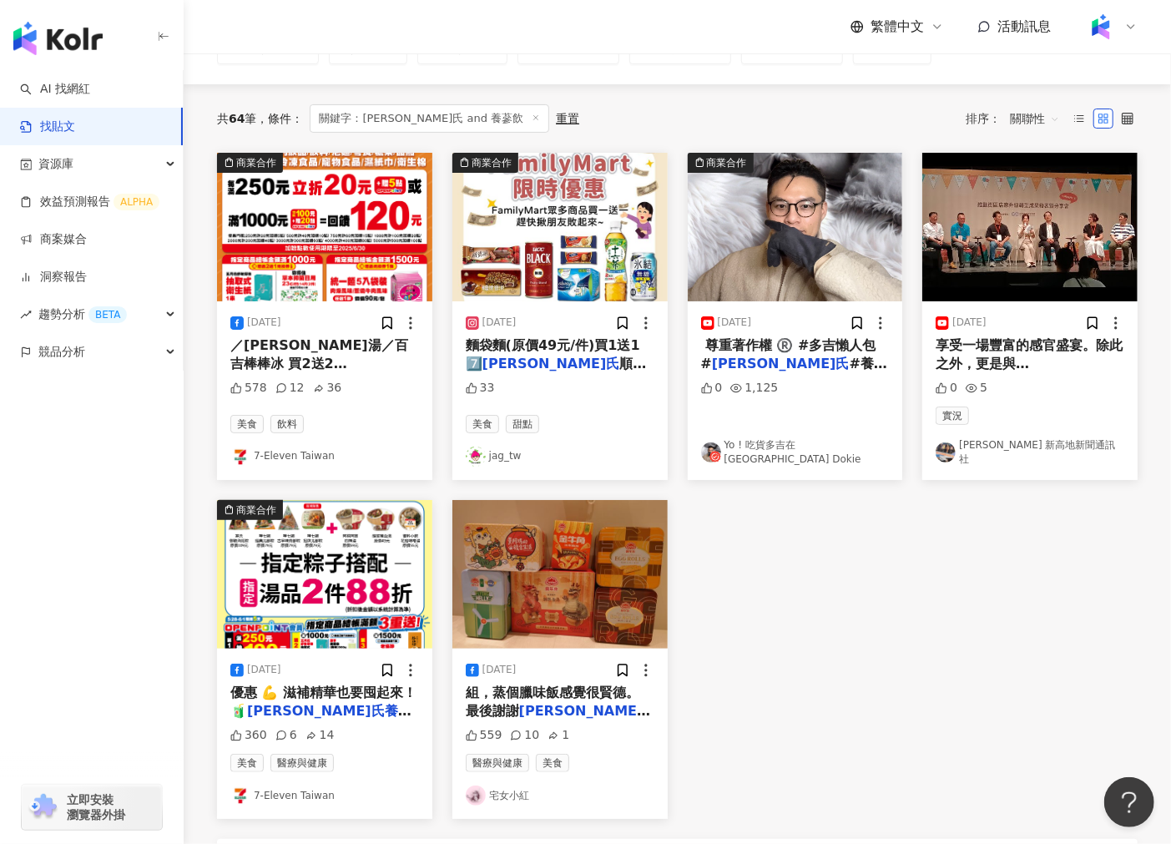
click at [771, 222] on img at bounding box center [794, 227] width 215 height 149
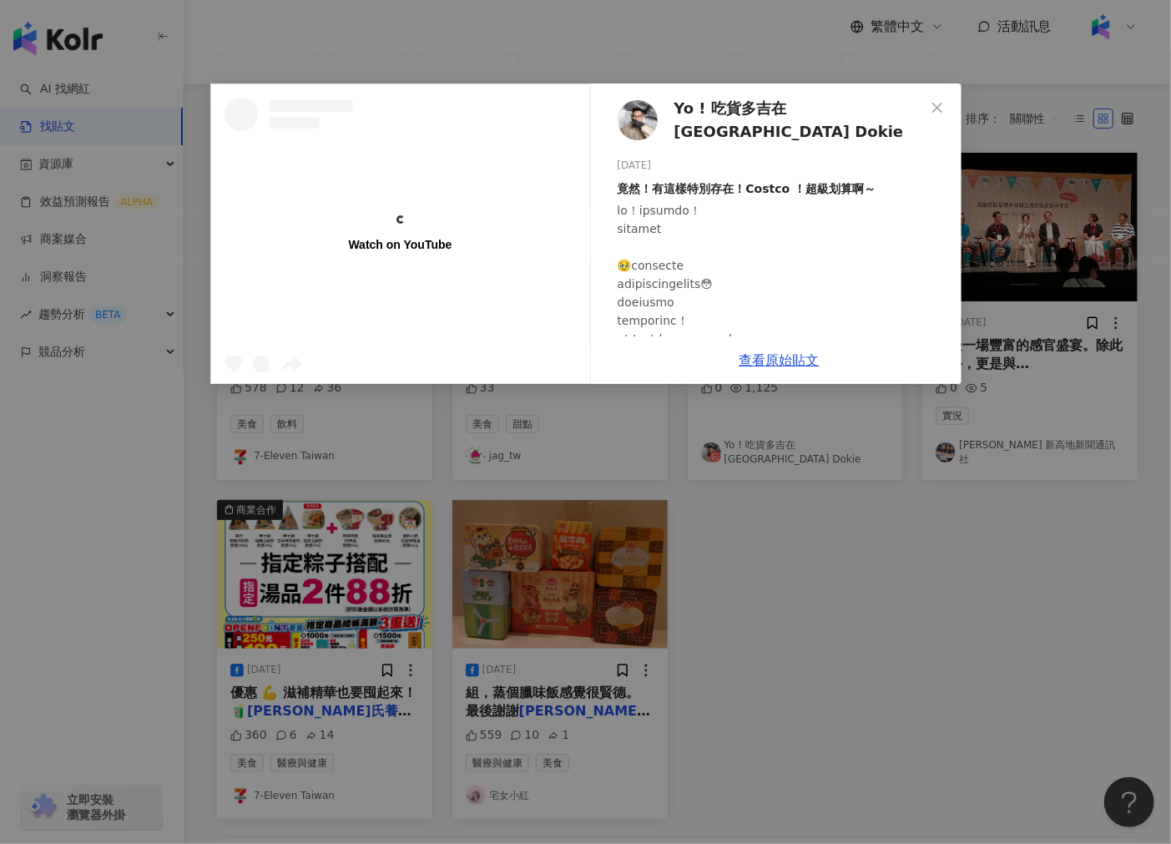
click at [738, 605] on div "Watch on YouTube Yo ! 吃貨多吉在[GEOGRAPHIC_DATA] Dokie [DATE] 竟然！有這樣特別存在！Costco ！超級…" at bounding box center [585, 422] width 1171 height 844
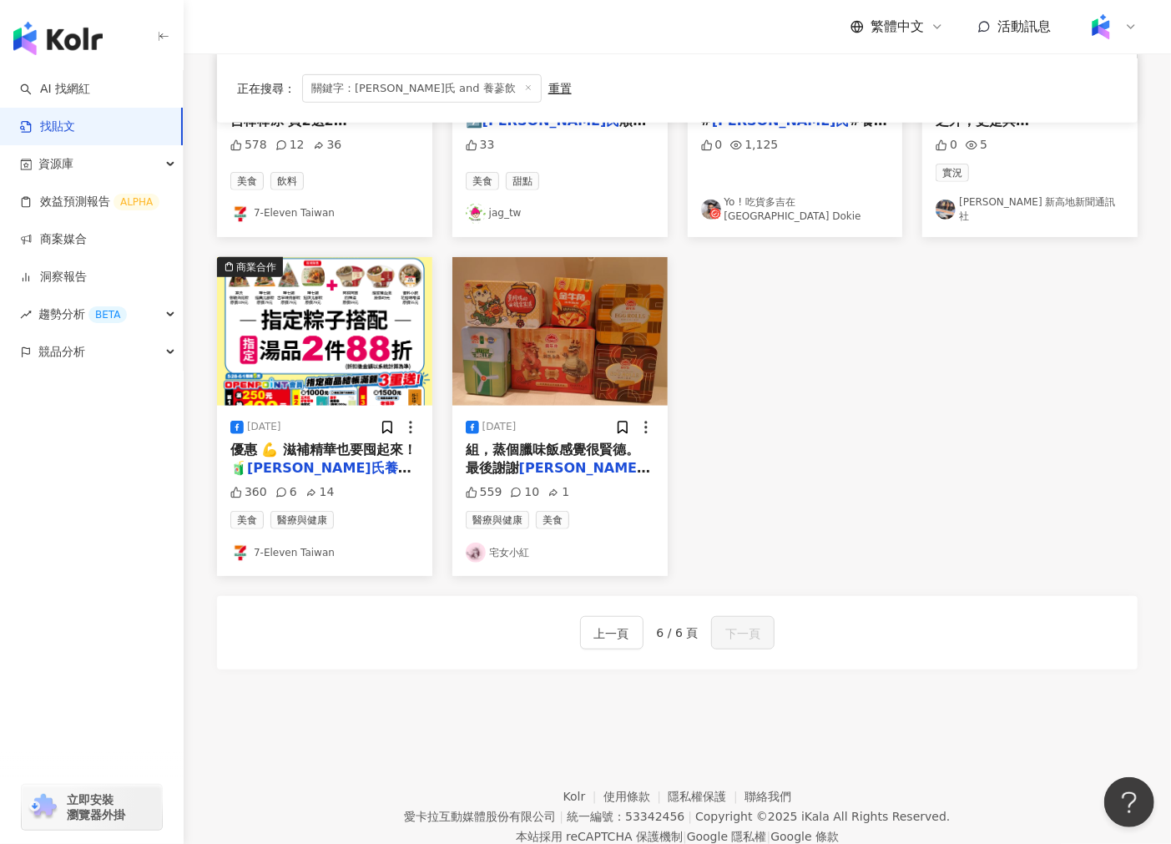
scroll to position [380, 0]
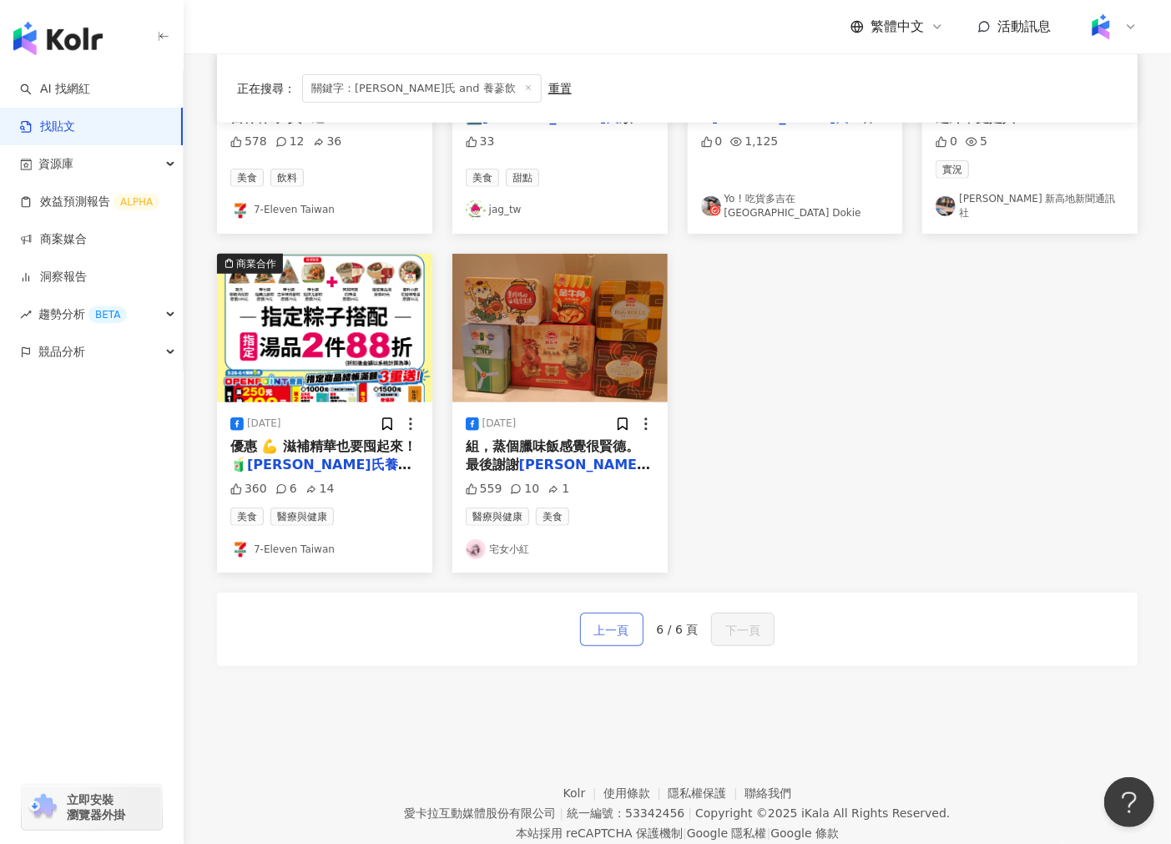
click at [637, 618] on button "上一頁" at bounding box center [611, 628] width 63 height 33
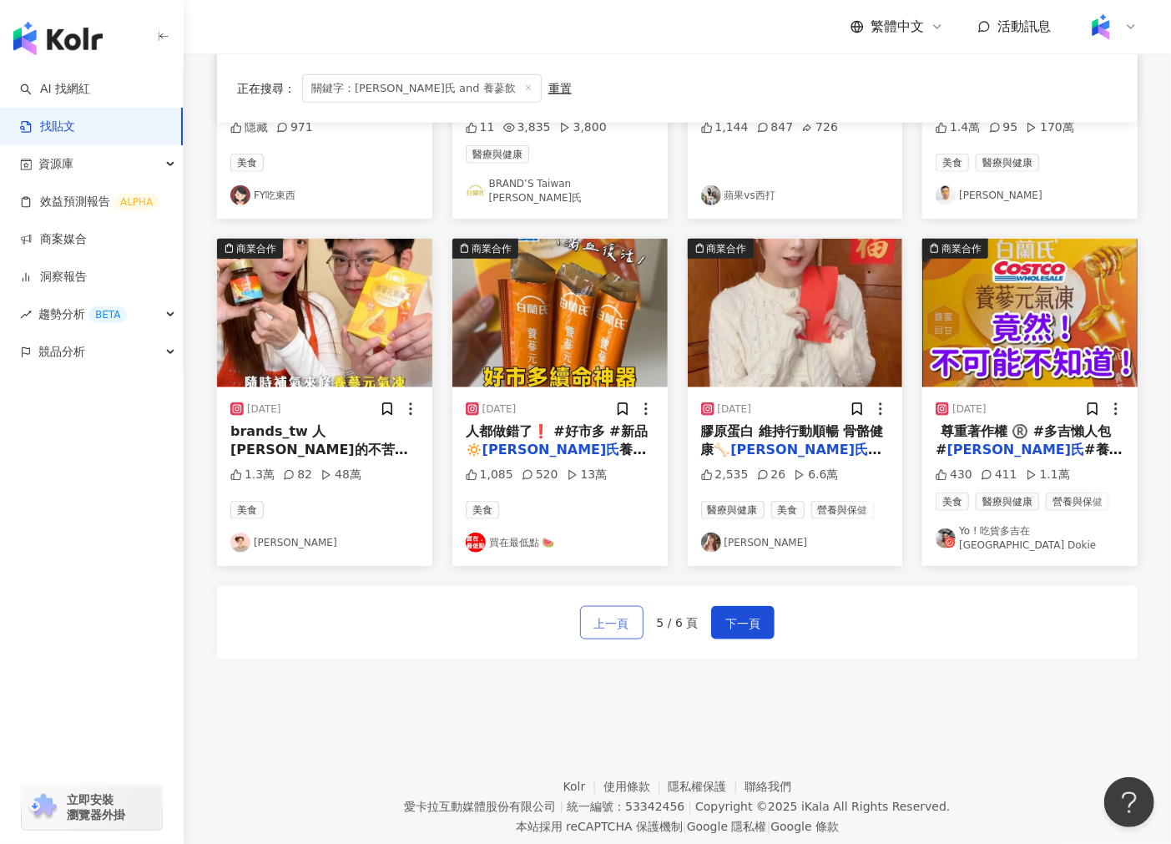
scroll to position [761, 0]
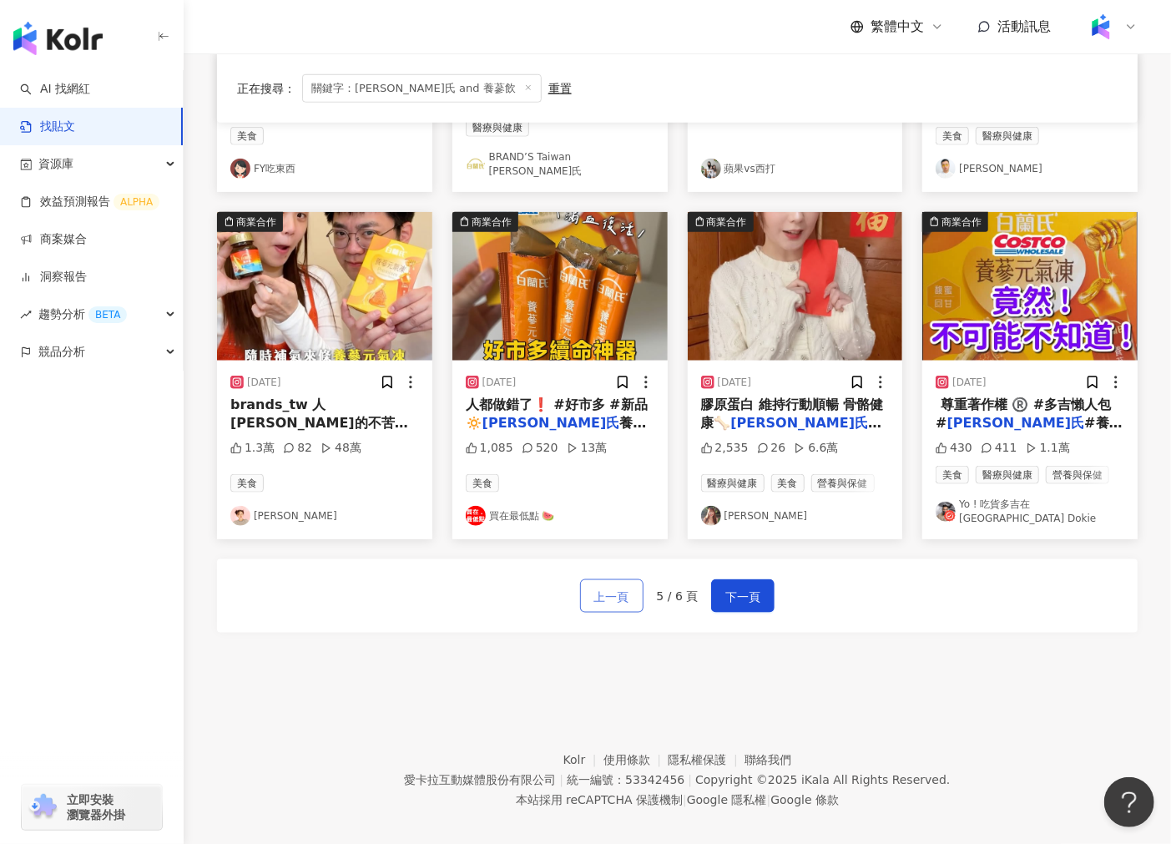
click at [631, 579] on button "上一頁" at bounding box center [611, 595] width 63 height 33
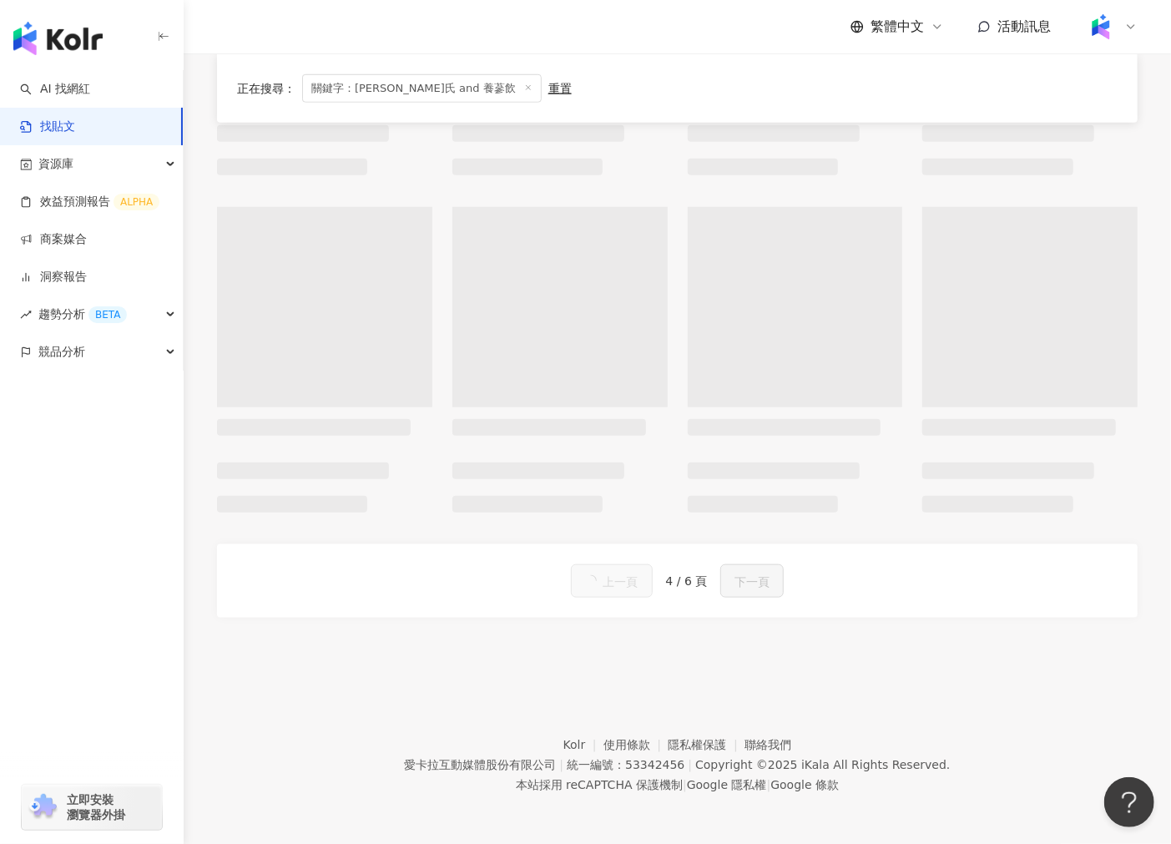
scroll to position [802, 0]
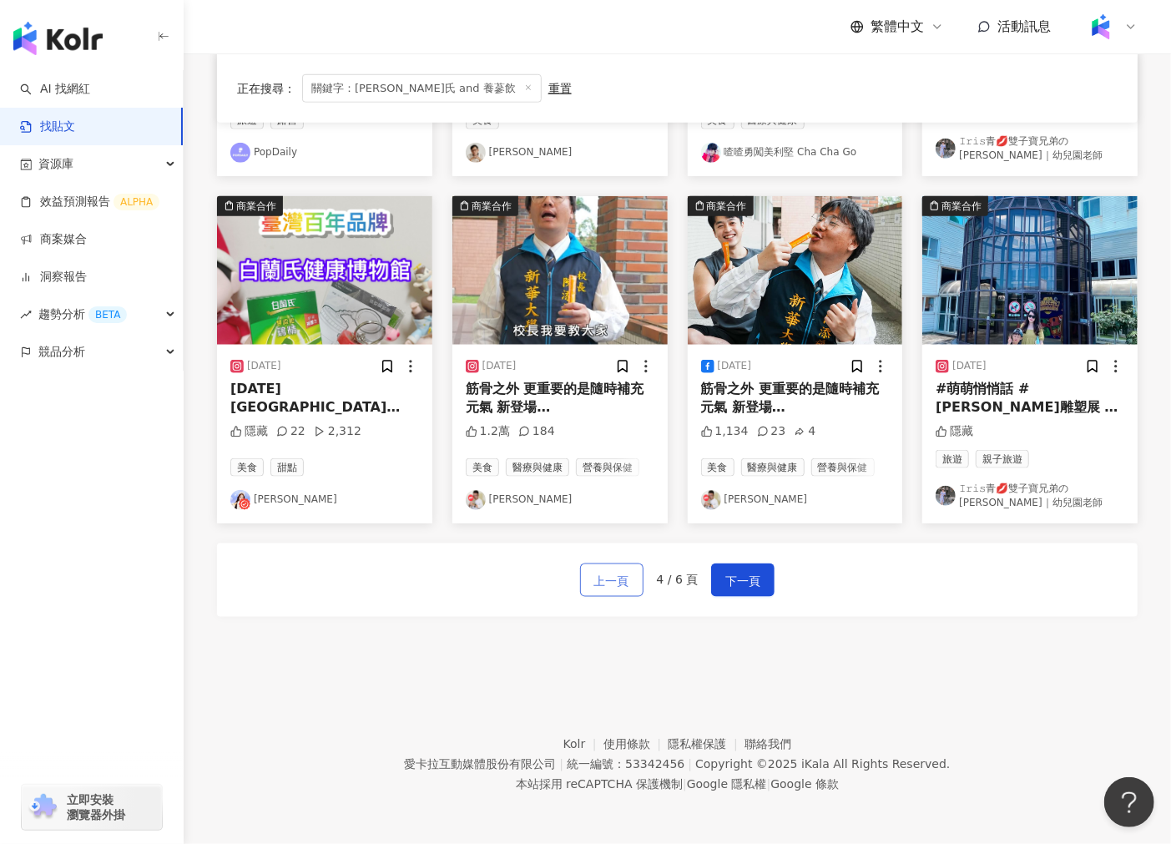
click at [631, 579] on button "上一頁" at bounding box center [611, 579] width 63 height 33
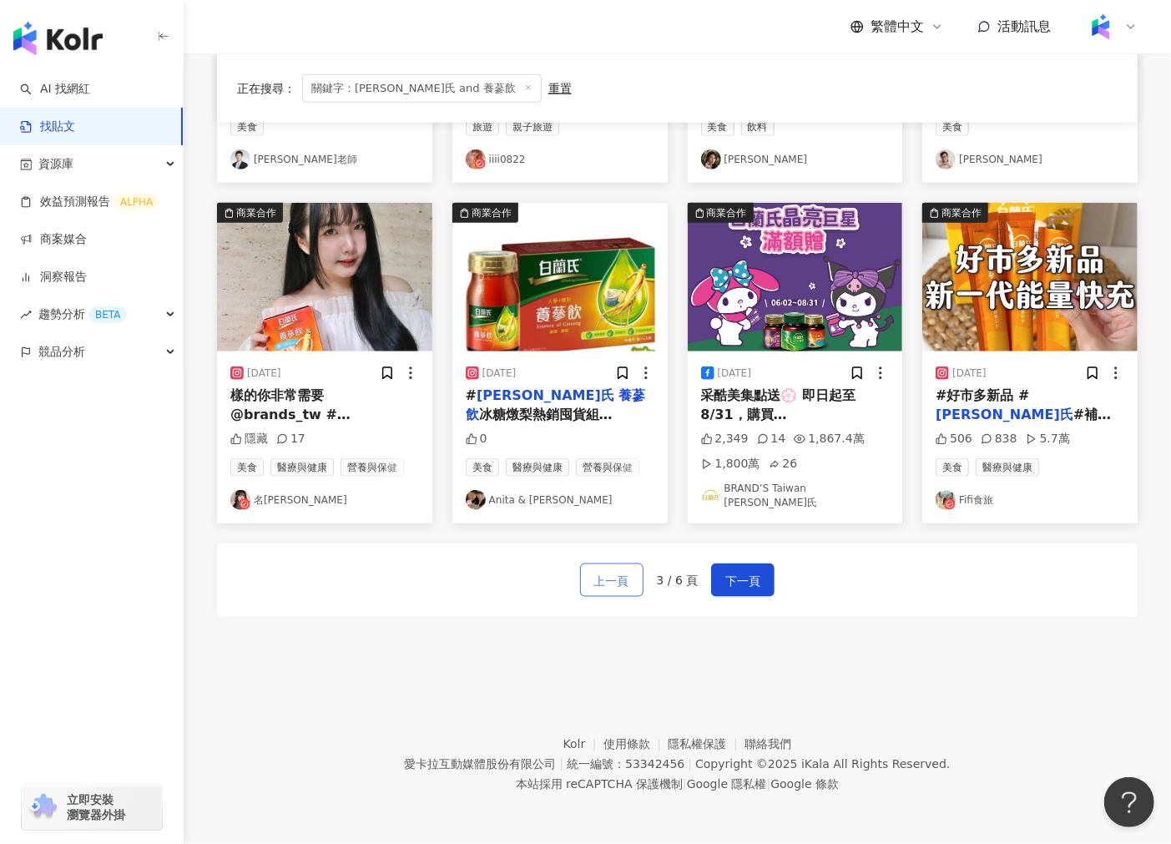
scroll to position [761, 0]
click at [631, 579] on button "上一頁" at bounding box center [611, 580] width 63 height 33
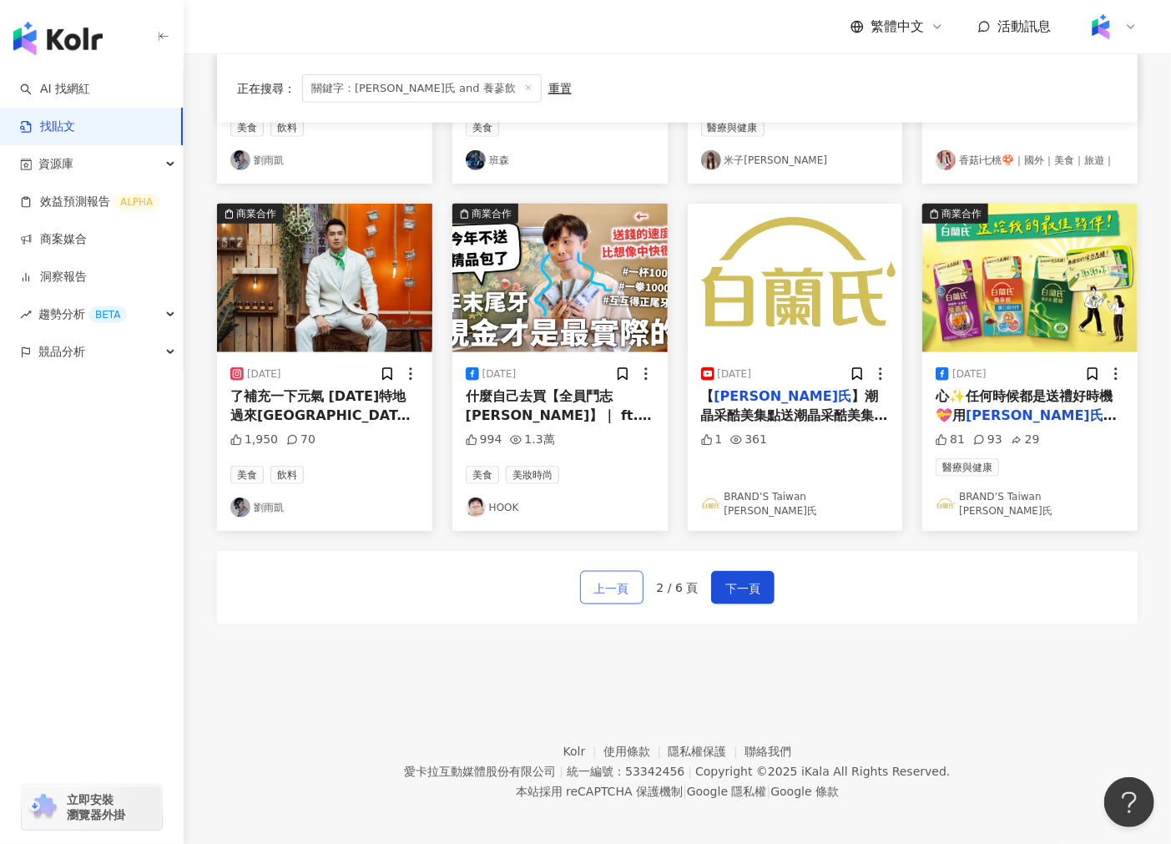
click at [631, 579] on button "上一頁" at bounding box center [611, 587] width 63 height 33
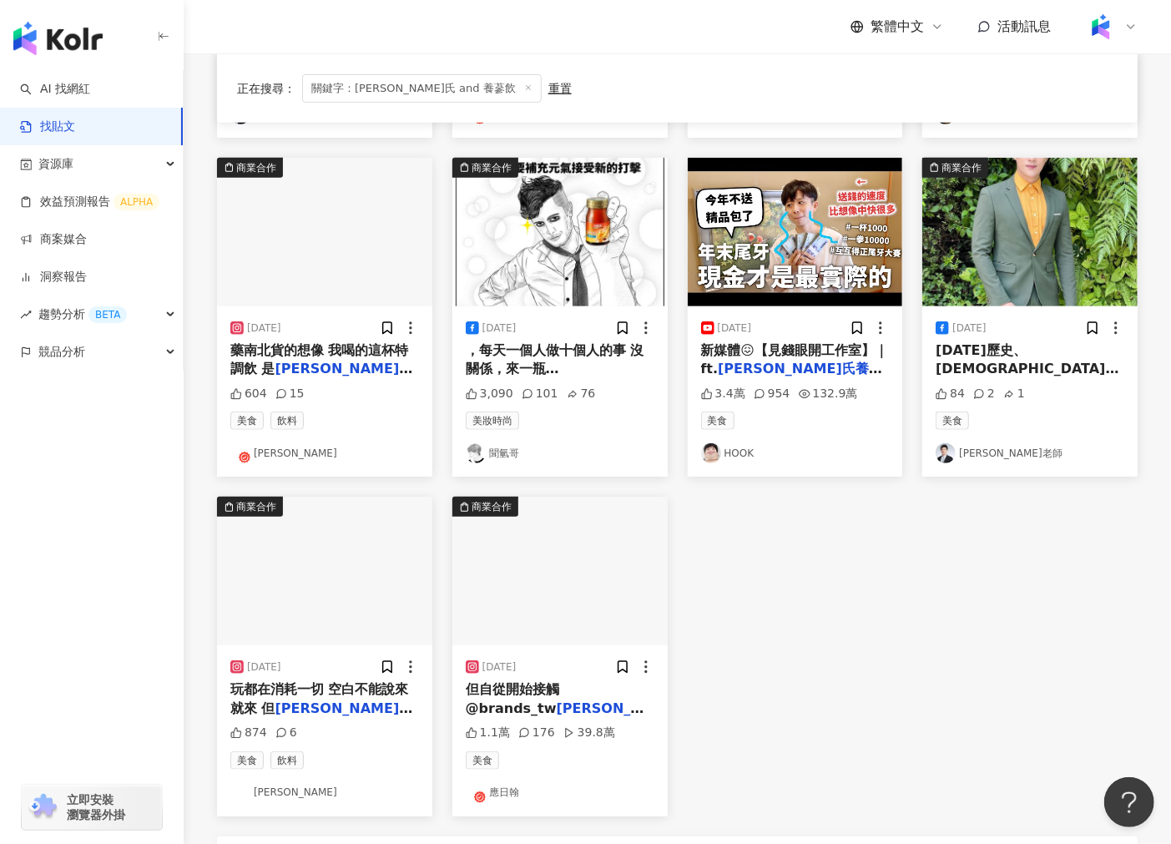
scroll to position [467, 0]
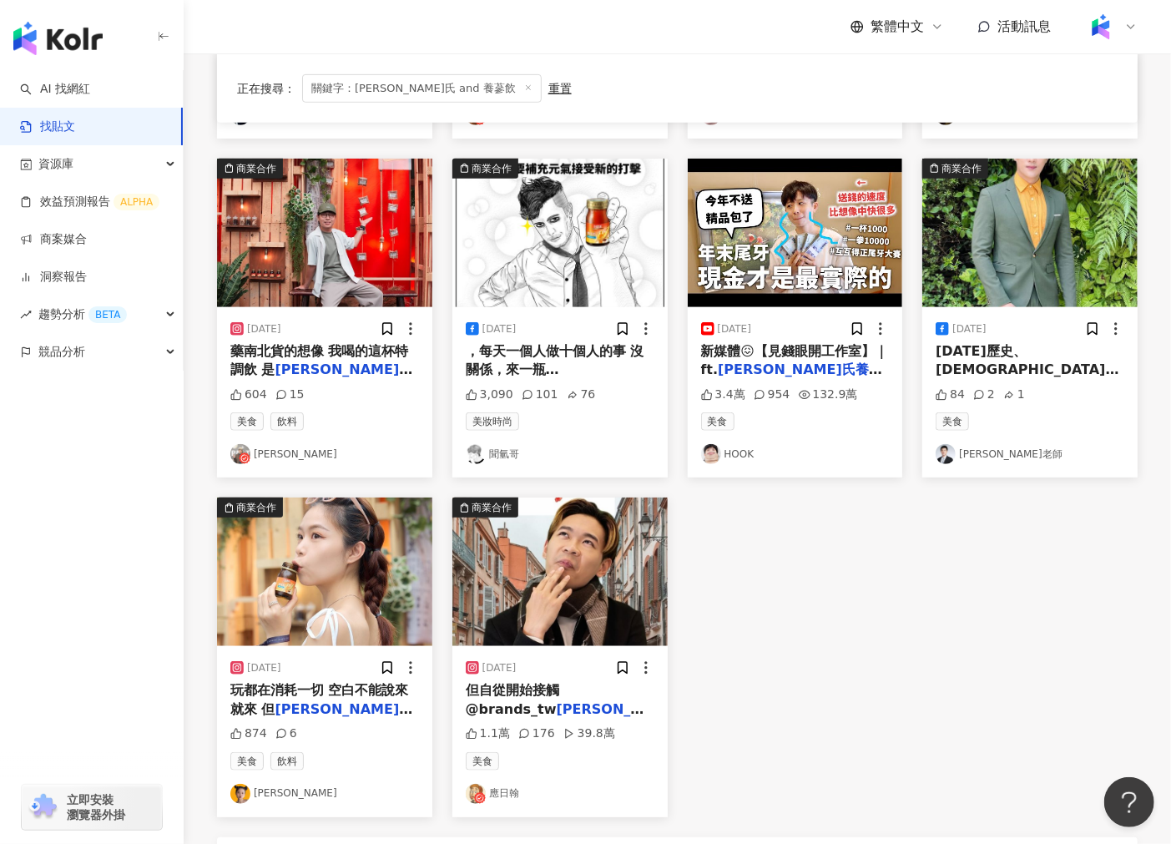
click at [572, 595] on img at bounding box center [559, 571] width 215 height 149
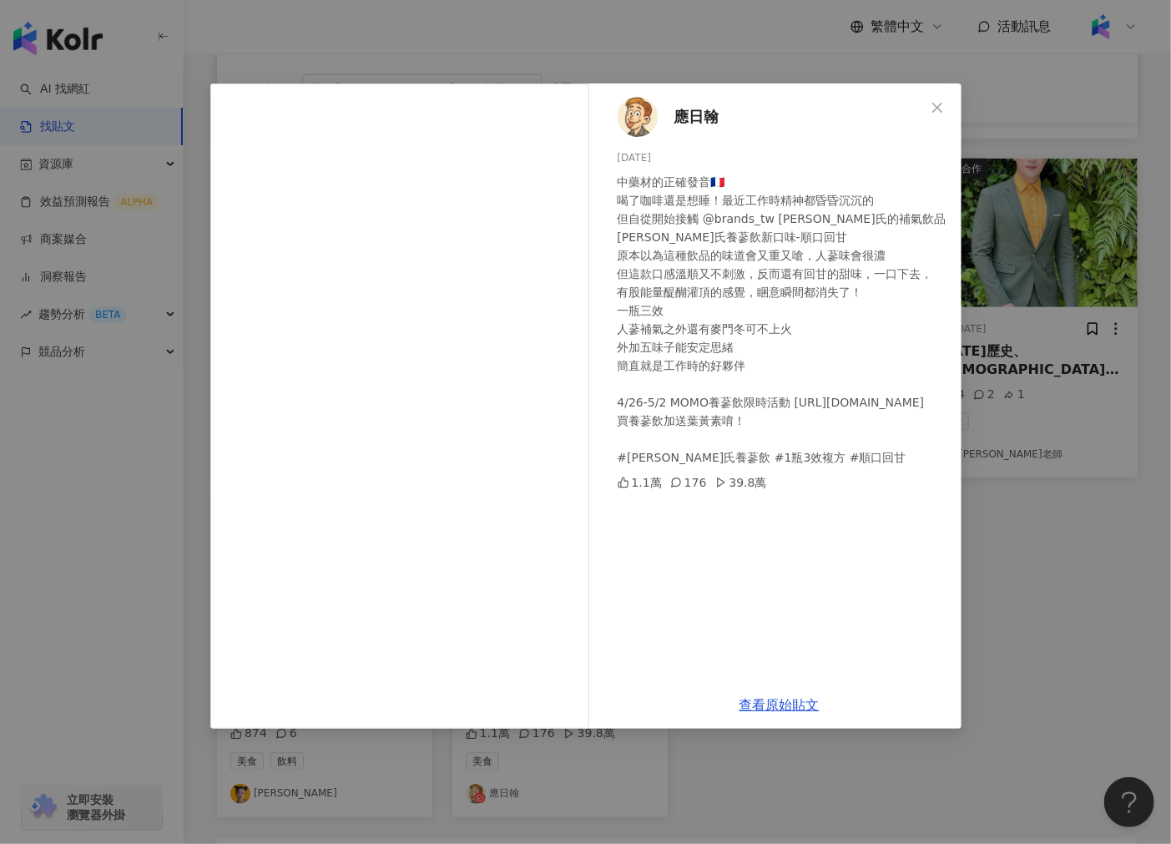
click at [778, 47] on div "應日翰 [DATE] 中藥材的正確發音🇫🇷 喝了咖啡還是想睡！最近工作時精神都昏昏沉沉的 但自從開始接觸 @brands_tw [PERSON_NAME]氏的…" at bounding box center [585, 422] width 1171 height 844
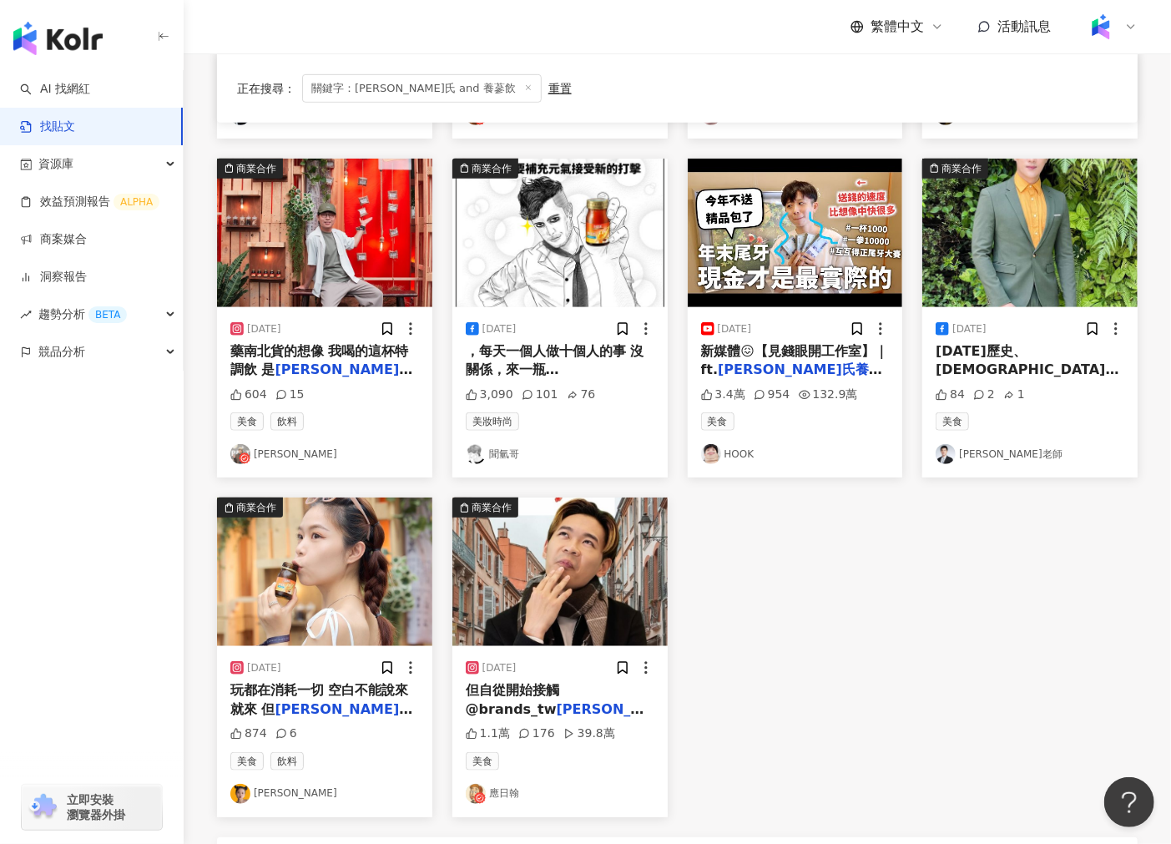
scroll to position [0, 0]
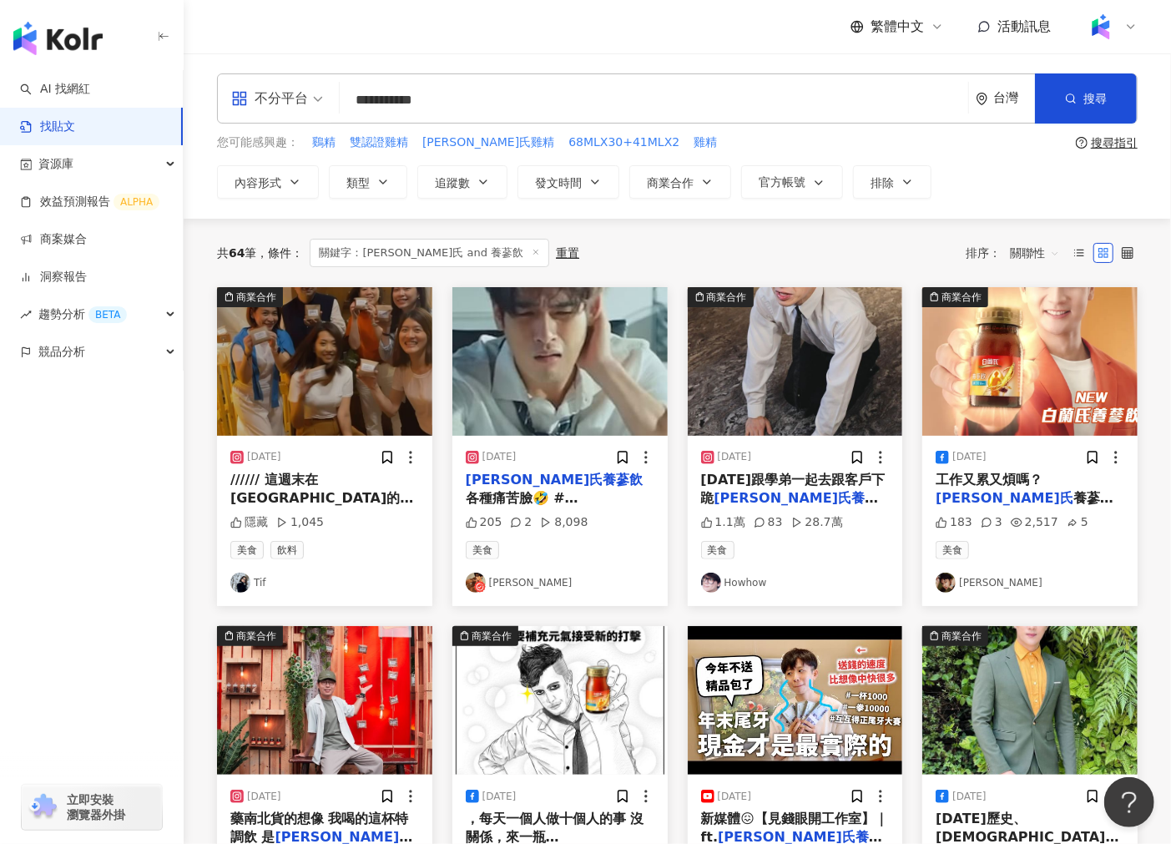
click at [545, 103] on input "**********" at bounding box center [653, 100] width 615 height 36
type input "*********"
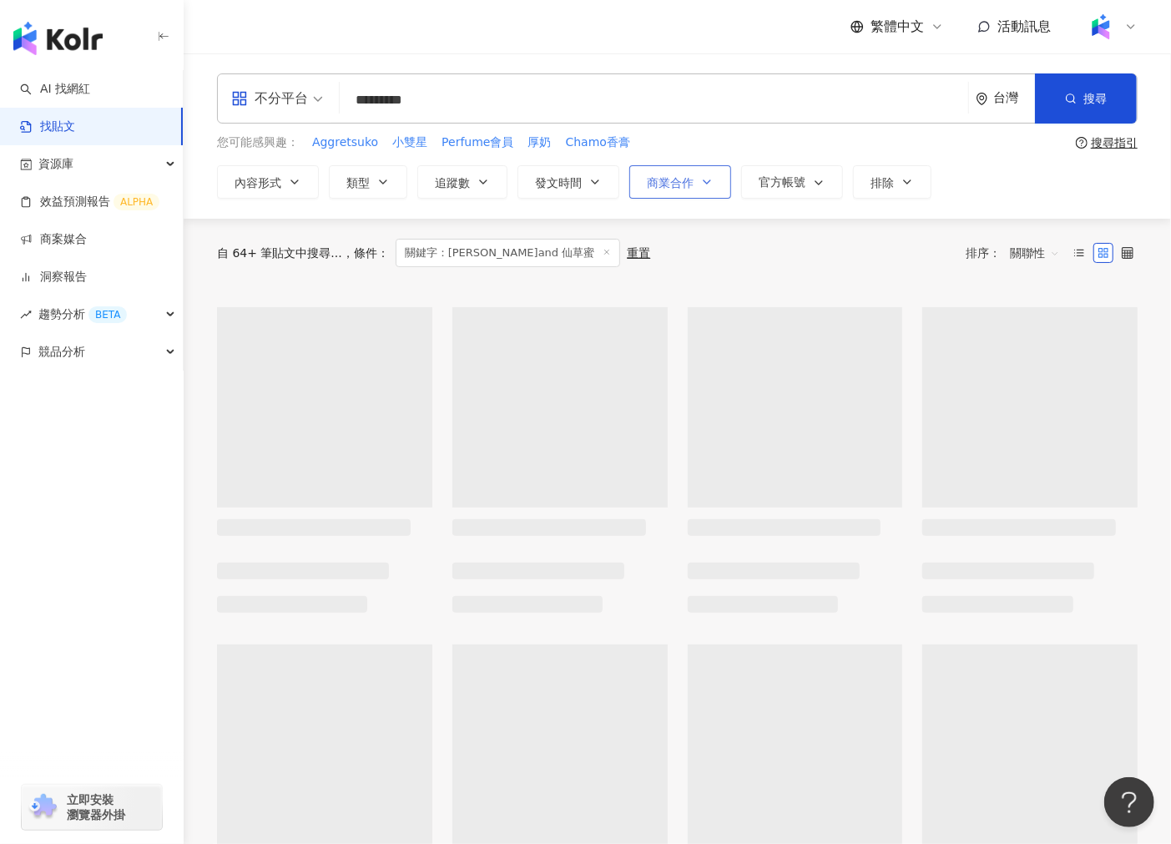
click at [686, 180] on span "商業合作" at bounding box center [670, 182] width 47 height 13
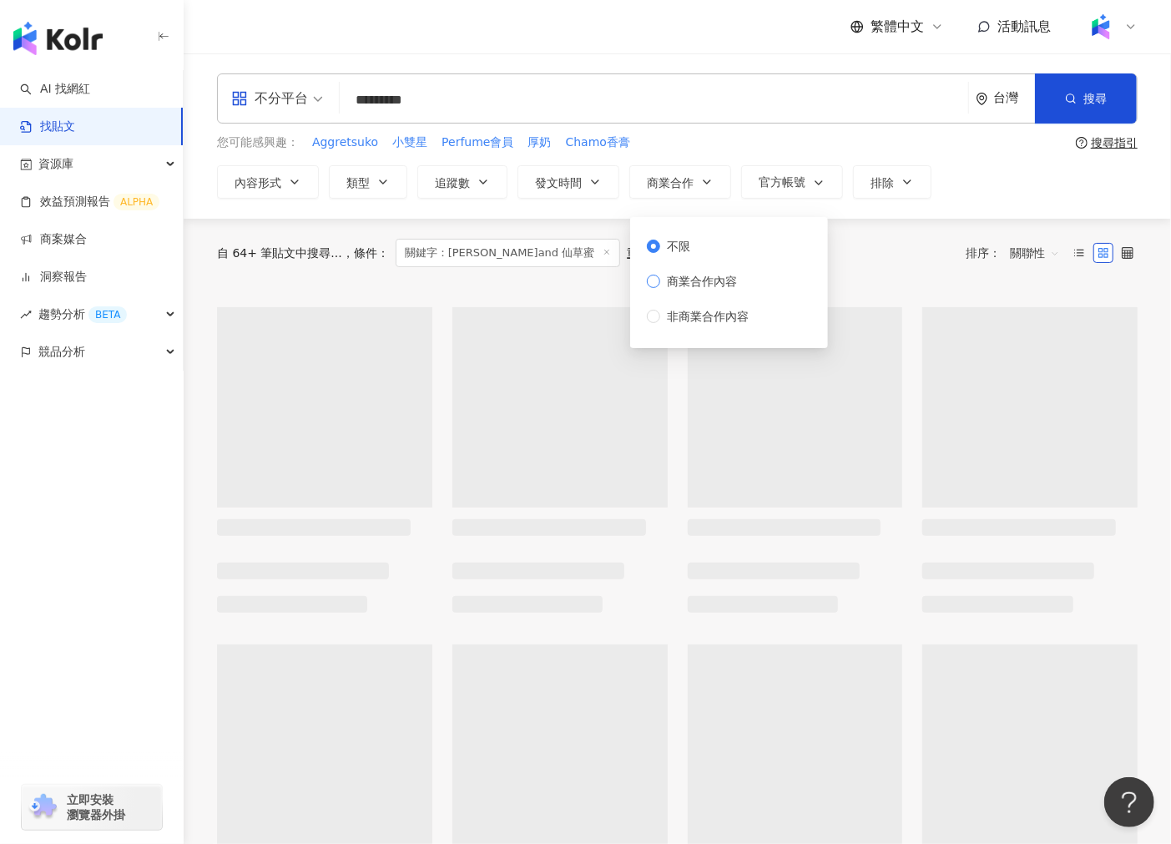
click at [690, 286] on span "商業合作內容" at bounding box center [701, 281] width 83 height 18
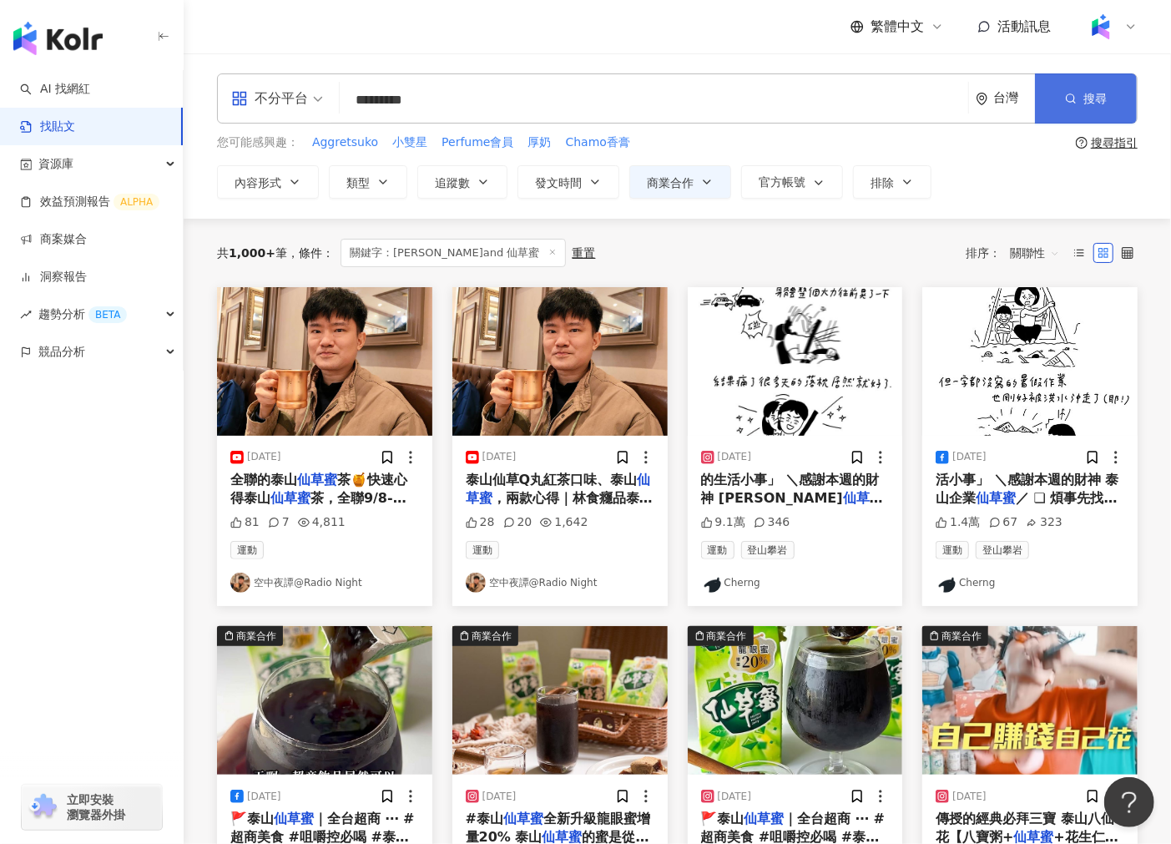
click at [1089, 114] on button "搜尋" at bounding box center [1086, 98] width 102 height 50
click at [1085, 101] on span "搜尋" at bounding box center [1094, 98] width 23 height 13
drag, startPoint x: 1085, startPoint y: 101, endPoint x: 1054, endPoint y: 101, distance: 31.7
click at [1054, 101] on button "搜尋" at bounding box center [1086, 98] width 102 height 50
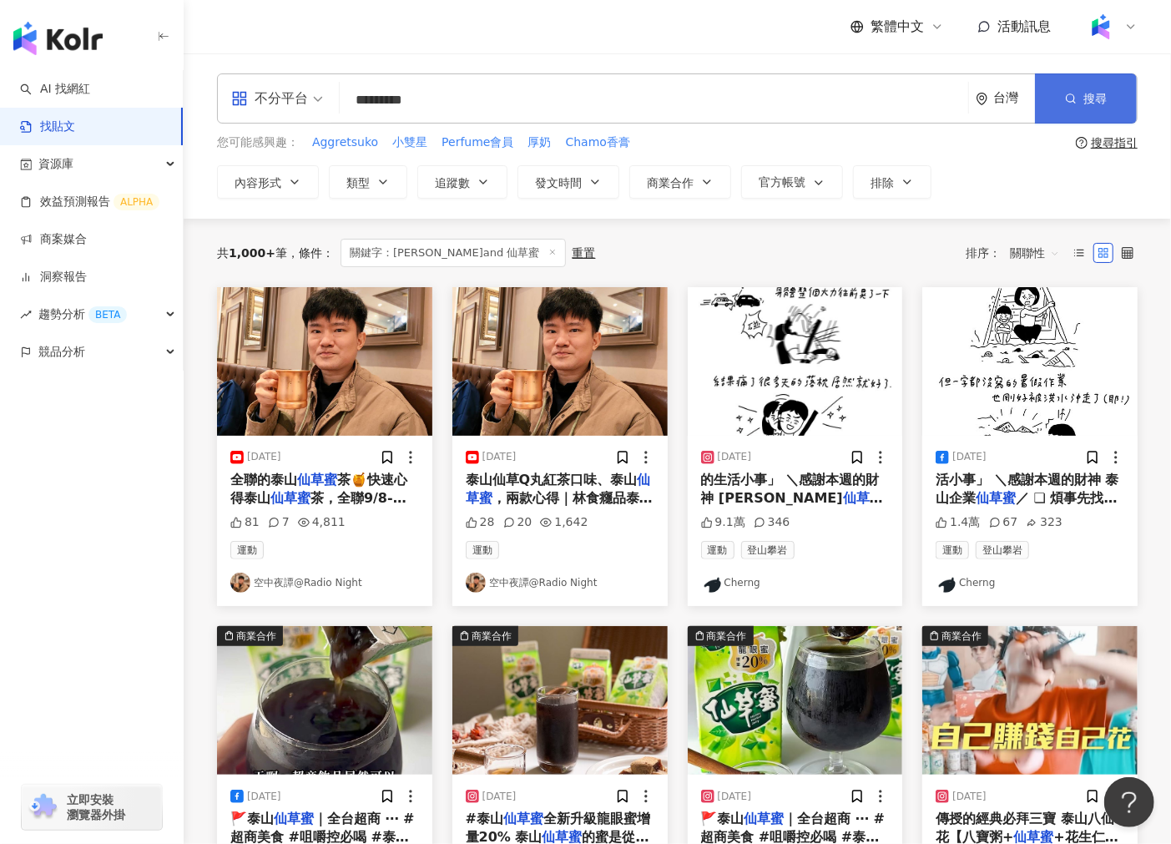
click at [1054, 101] on button "搜尋" at bounding box center [1086, 98] width 102 height 50
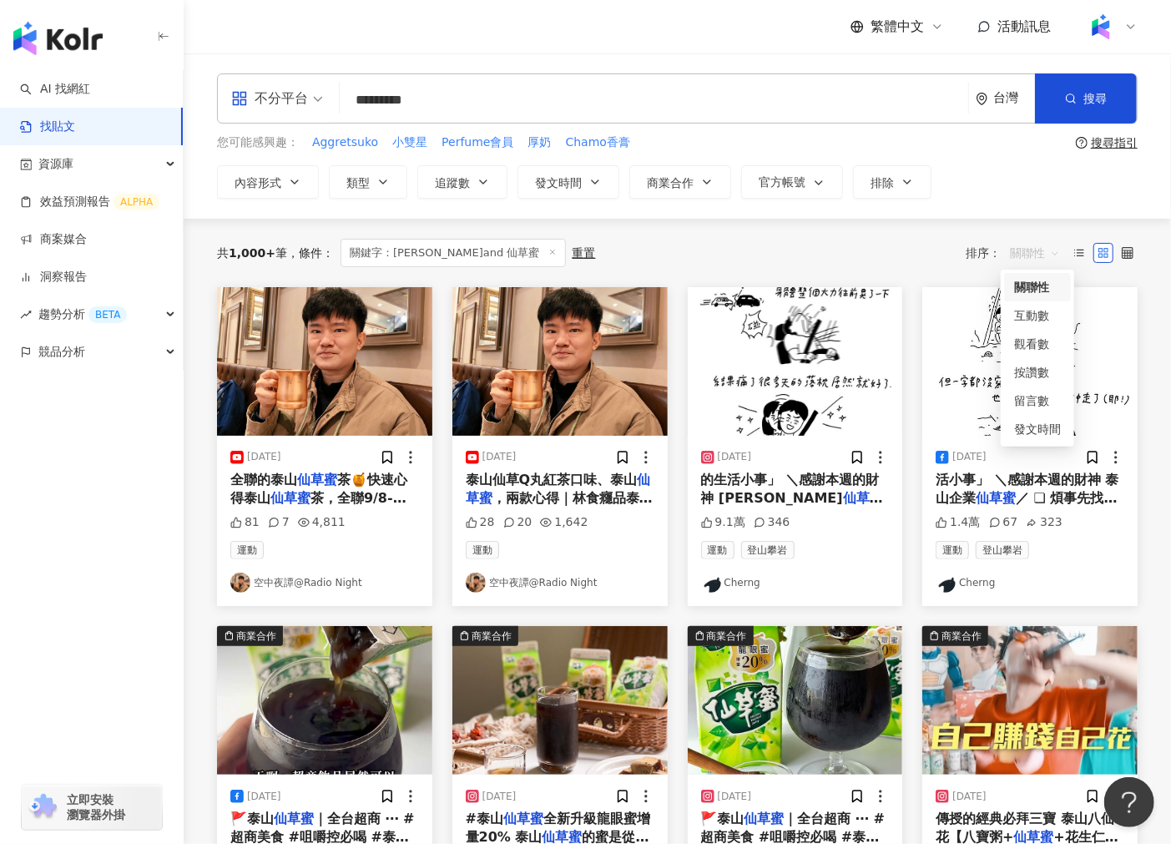
drag, startPoint x: 1070, startPoint y: 98, endPoint x: 1014, endPoint y: 260, distance: 172.0
click at [1014, 260] on span "關聯性" at bounding box center [1035, 252] width 50 height 27
drag, startPoint x: 1014, startPoint y: 260, endPoint x: 986, endPoint y: 254, distance: 28.1
click at [986, 254] on div "排序： 關聯性 關聯性" at bounding box center [1016, 252] width 103 height 27
click at [1020, 244] on span "關聯性" at bounding box center [1035, 252] width 50 height 27
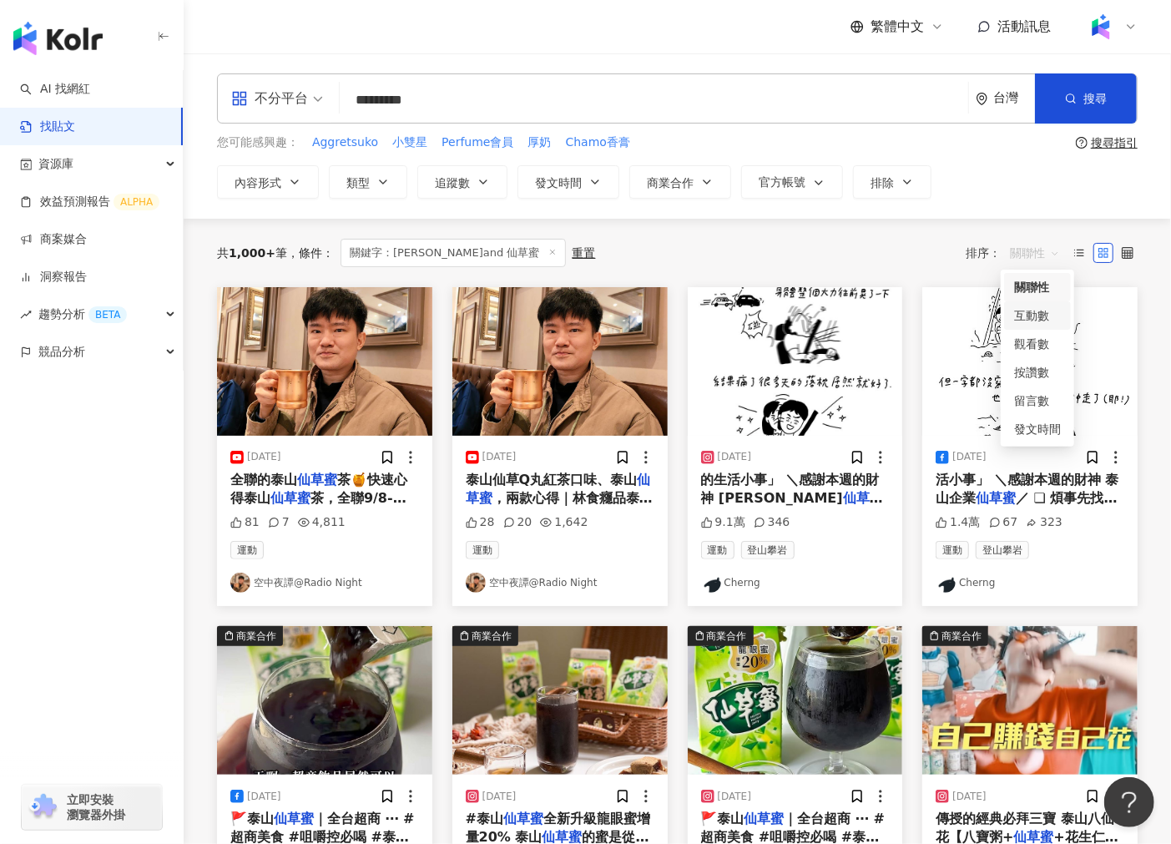
click at [1026, 311] on div "互動數" at bounding box center [1037, 315] width 47 height 18
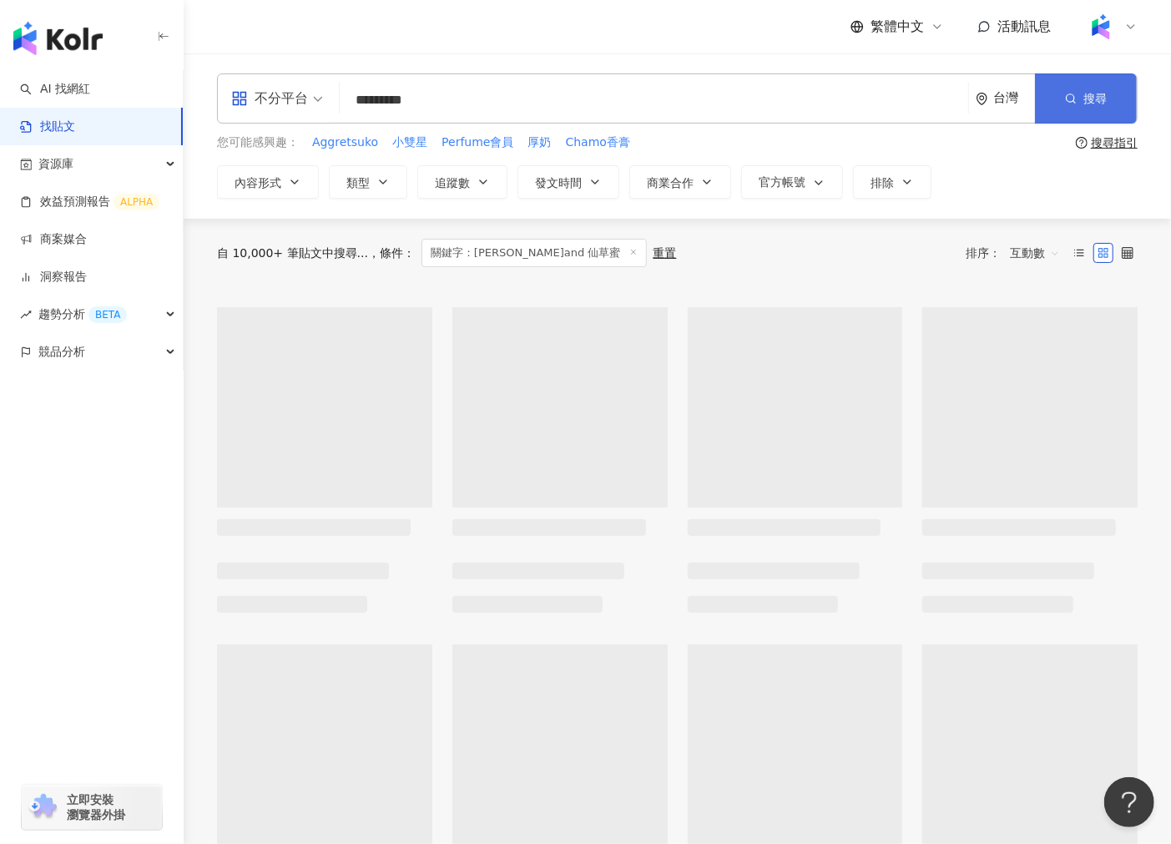
click at [1074, 109] on button "搜尋" at bounding box center [1086, 98] width 102 height 50
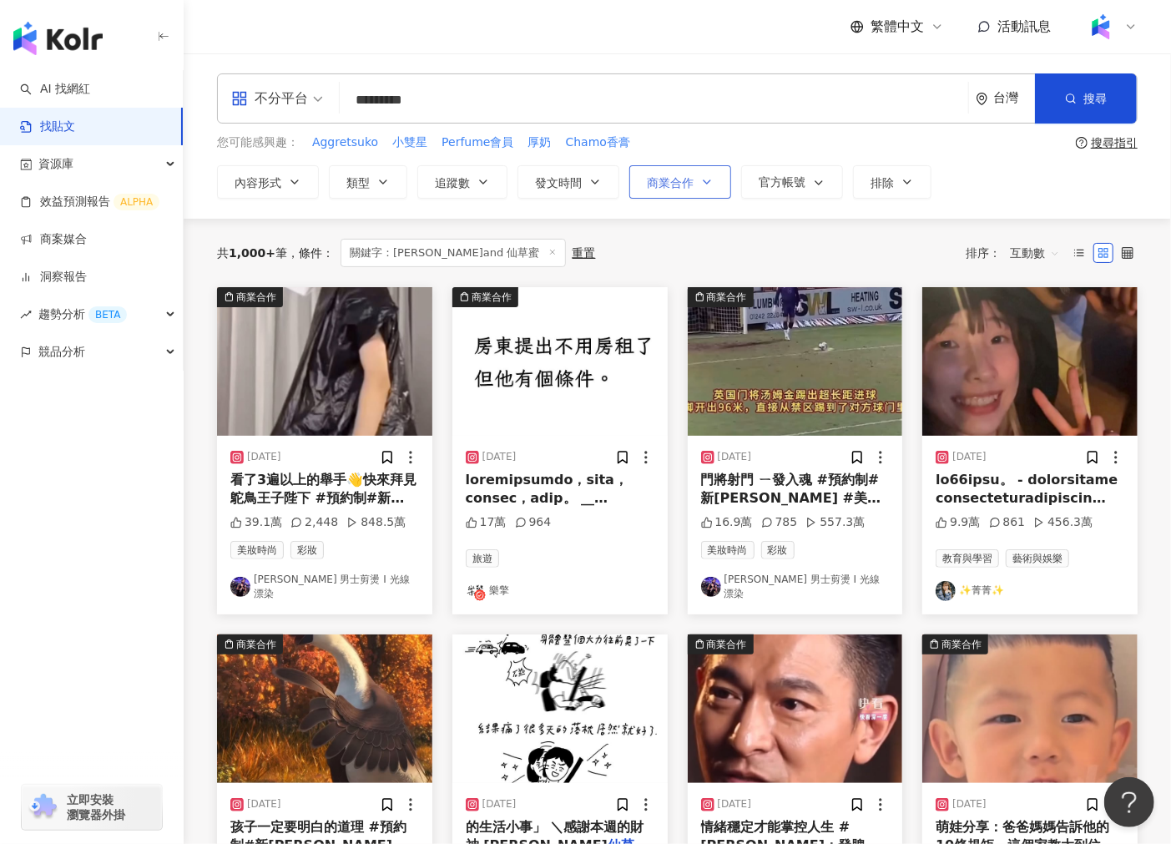
click at [713, 184] on icon "button" at bounding box center [706, 181] width 13 height 13
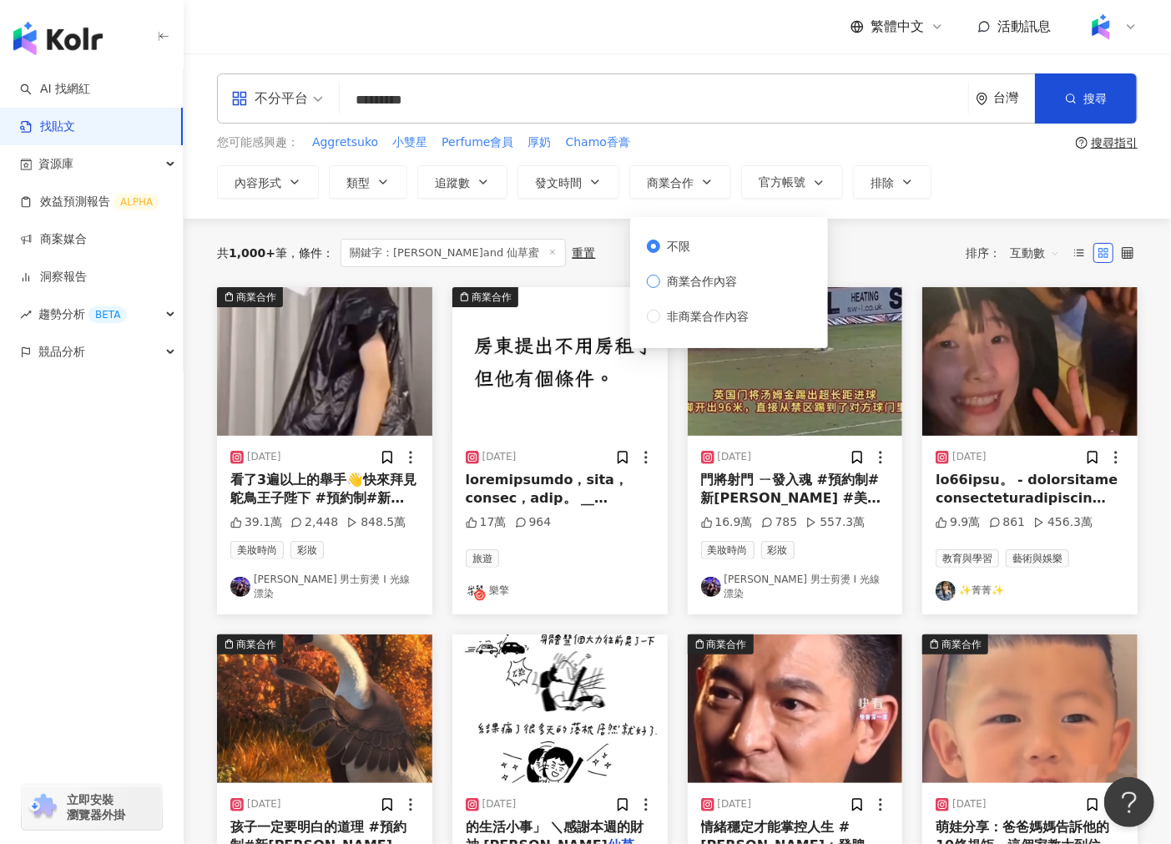
click at [713, 277] on span "商業合作內容" at bounding box center [701, 281] width 83 height 18
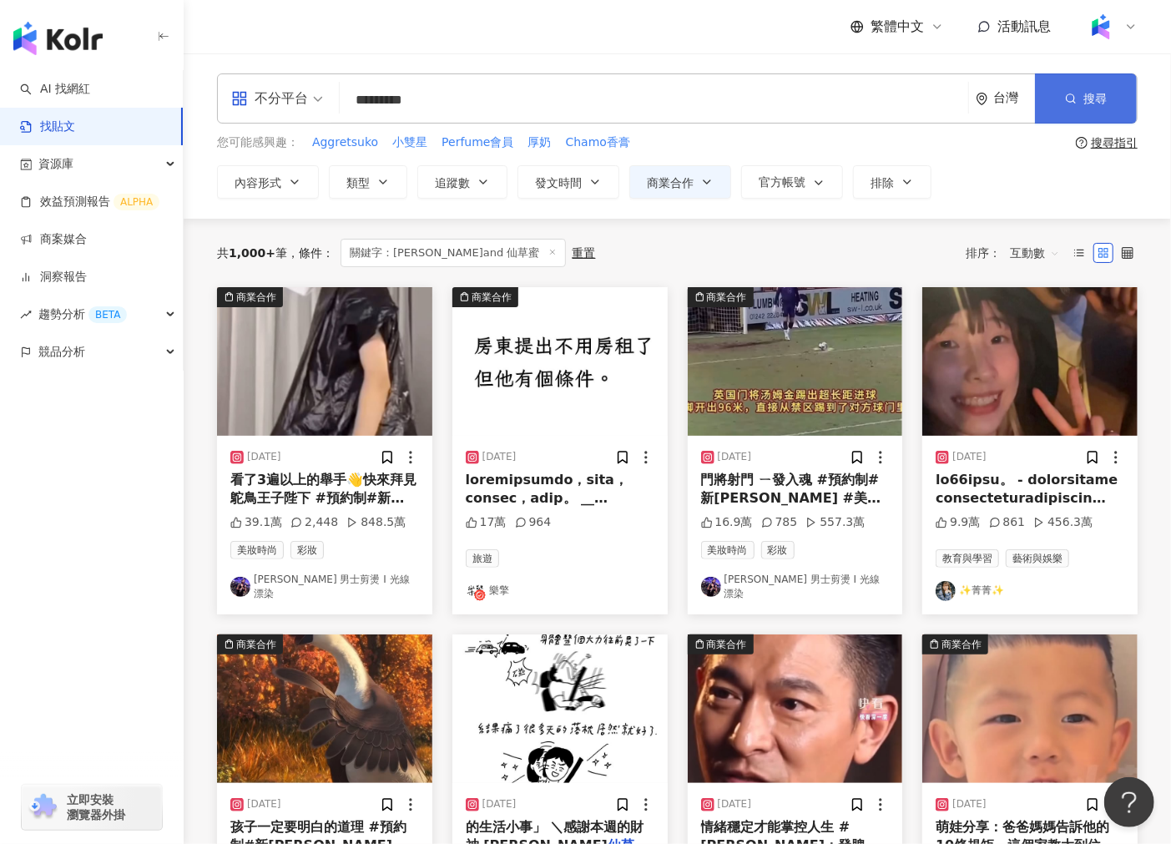
click at [1078, 113] on button "搜尋" at bounding box center [1086, 98] width 102 height 50
click at [572, 397] on img at bounding box center [559, 361] width 215 height 149
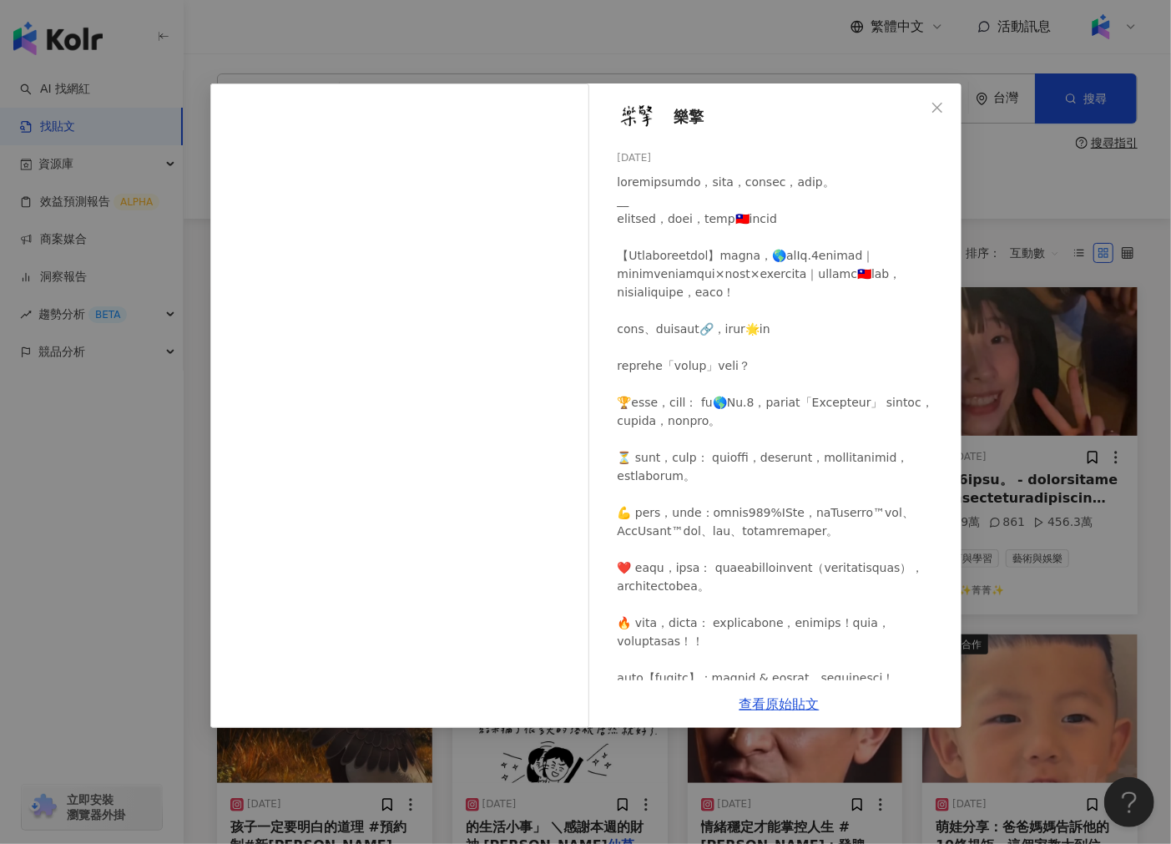
click at [1051, 442] on div "樂擎 [DATE] 17萬 964 查看原始貼文" at bounding box center [585, 422] width 1171 height 844
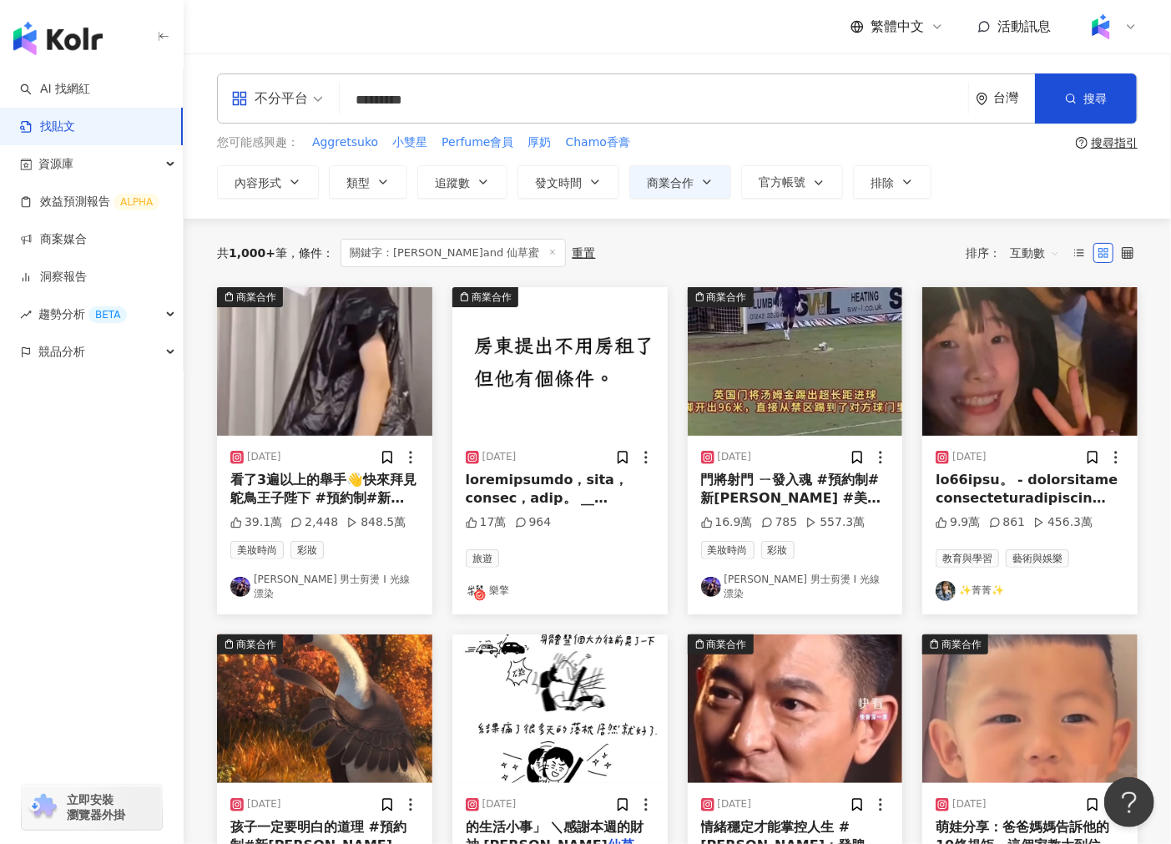
click at [410, 377] on img at bounding box center [324, 361] width 215 height 149
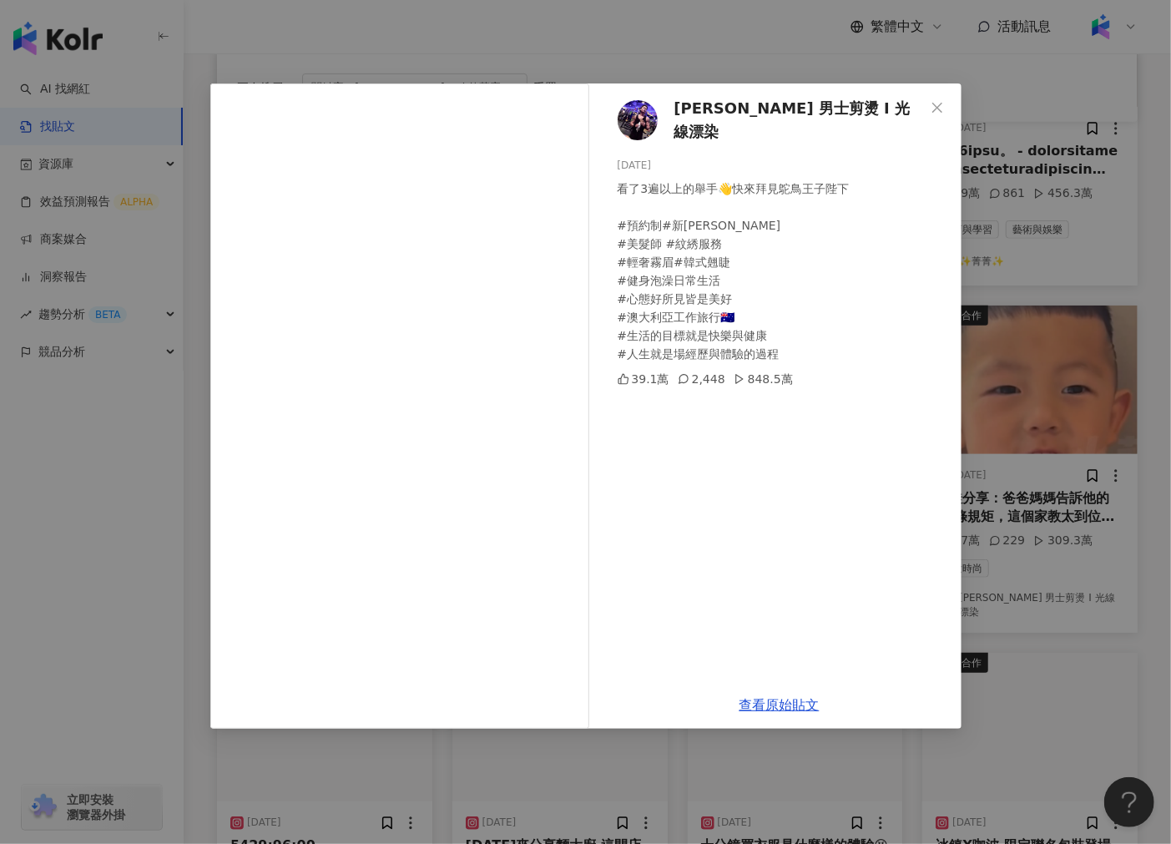
scroll to position [340, 0]
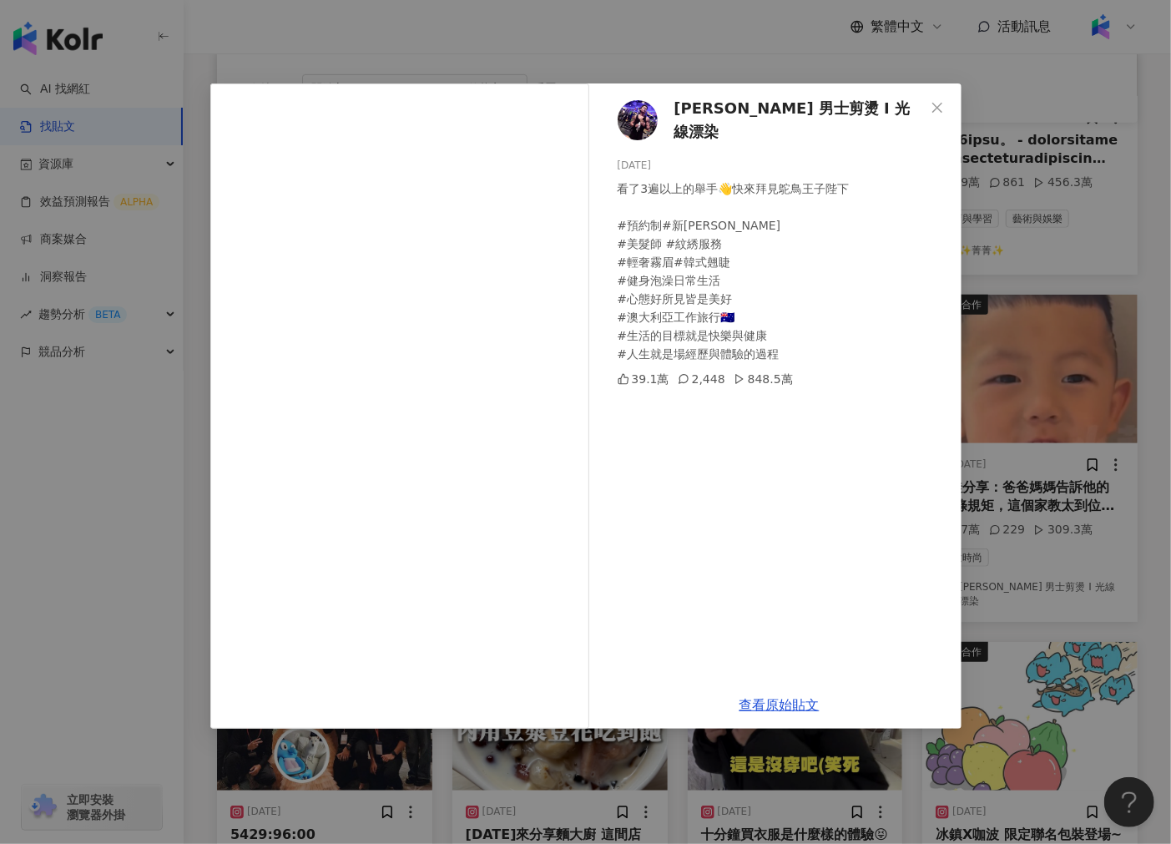
click at [1072, 403] on div "[PERSON_NAME] 男士剪燙 I 光線漂染 [DATE] 看了3遍以上的舉手👋快來拜見鴕鳥王子陛下 #預約制#新莊泰山 #美髮師 #紋綉服務 #輕奢霧…" at bounding box center [585, 422] width 1171 height 844
